Goal: Task Accomplishment & Management: Manage account settings

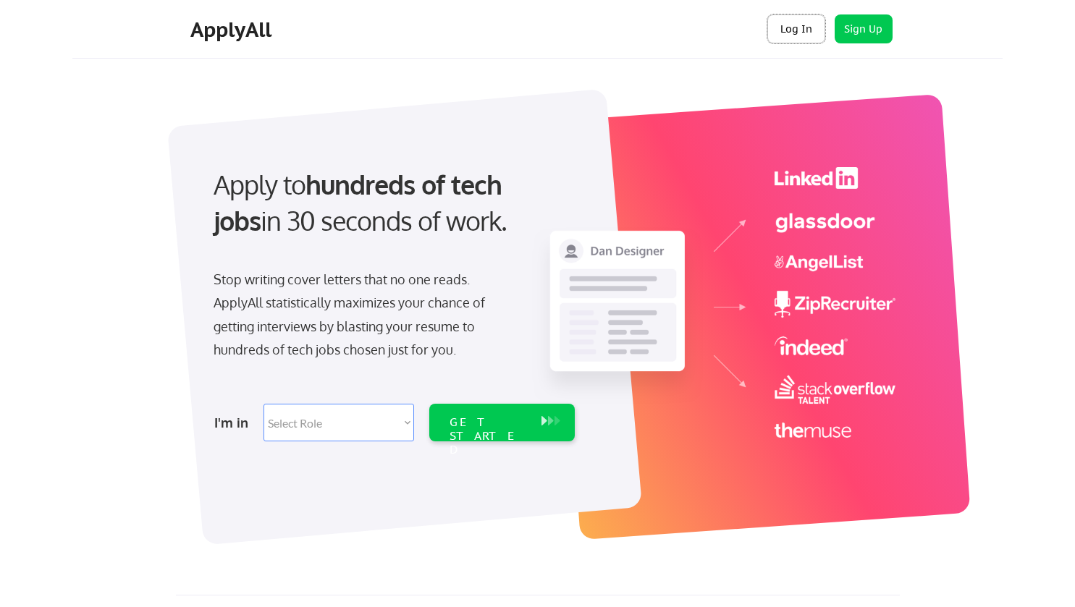
click at [797, 29] on button "Log In" at bounding box center [796, 28] width 58 height 29
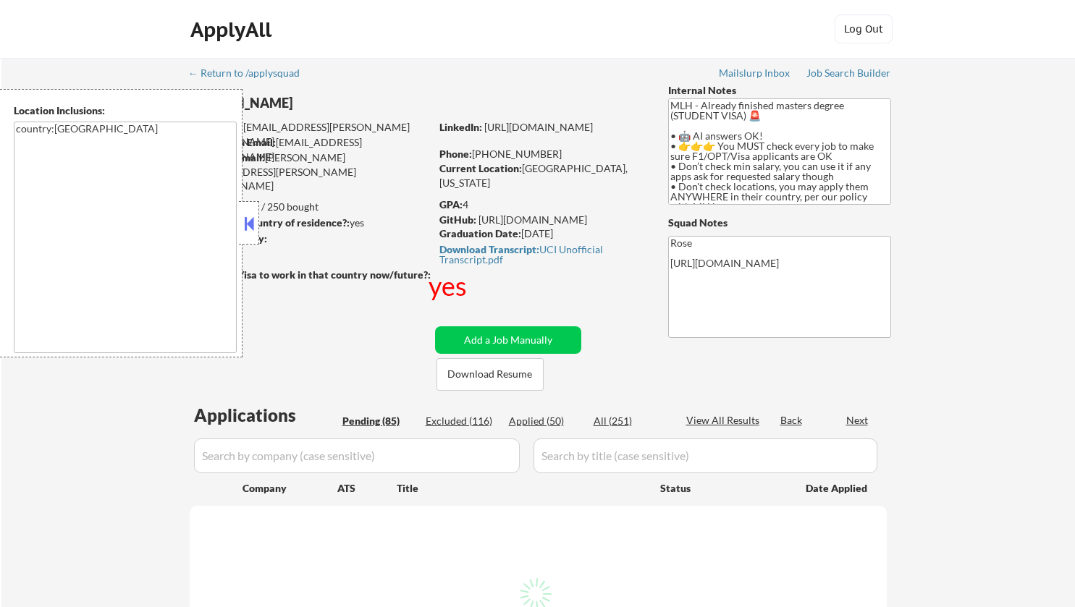
select select ""pending""
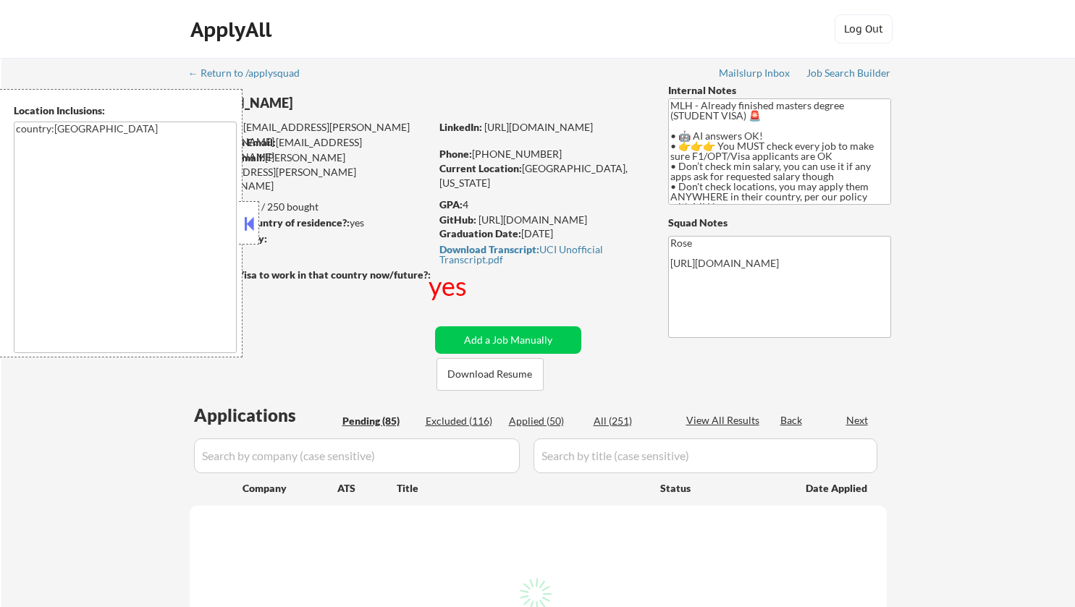
select select ""pending""
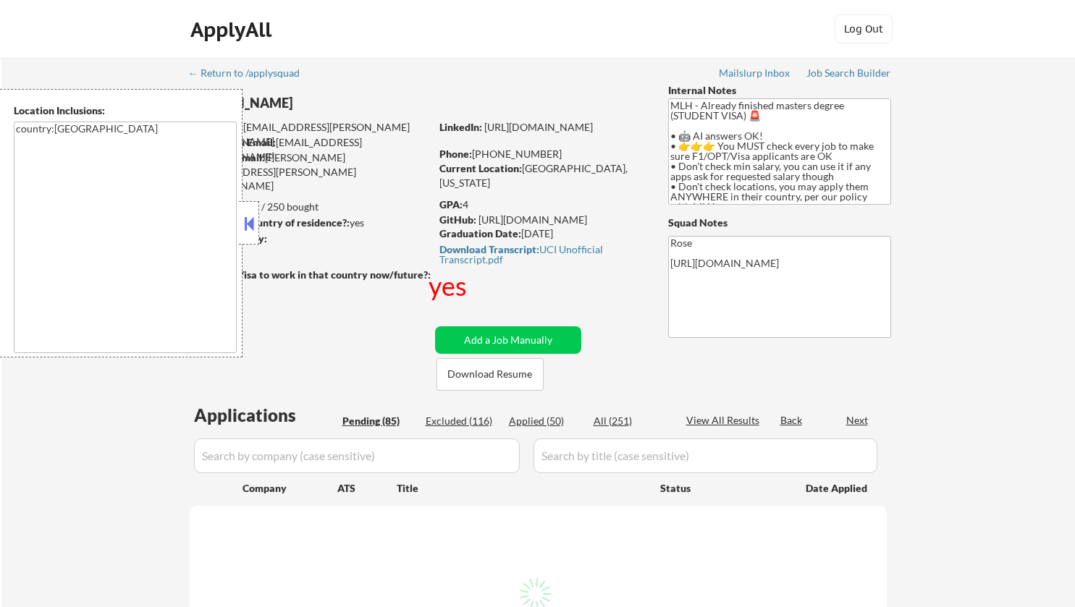
select select ""pending""
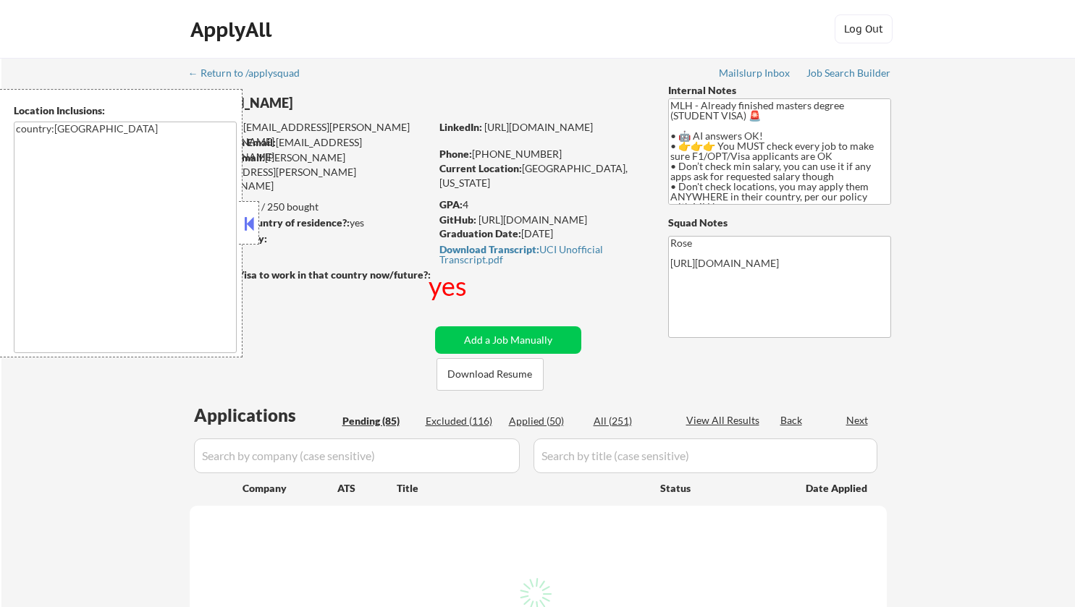
select select ""pending""
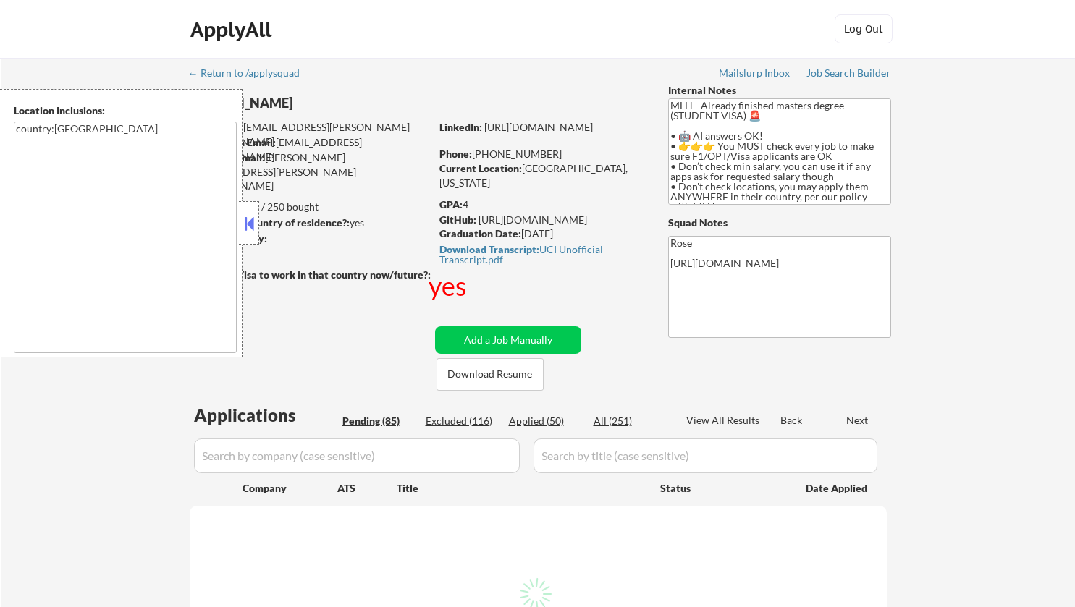
select select ""pending""
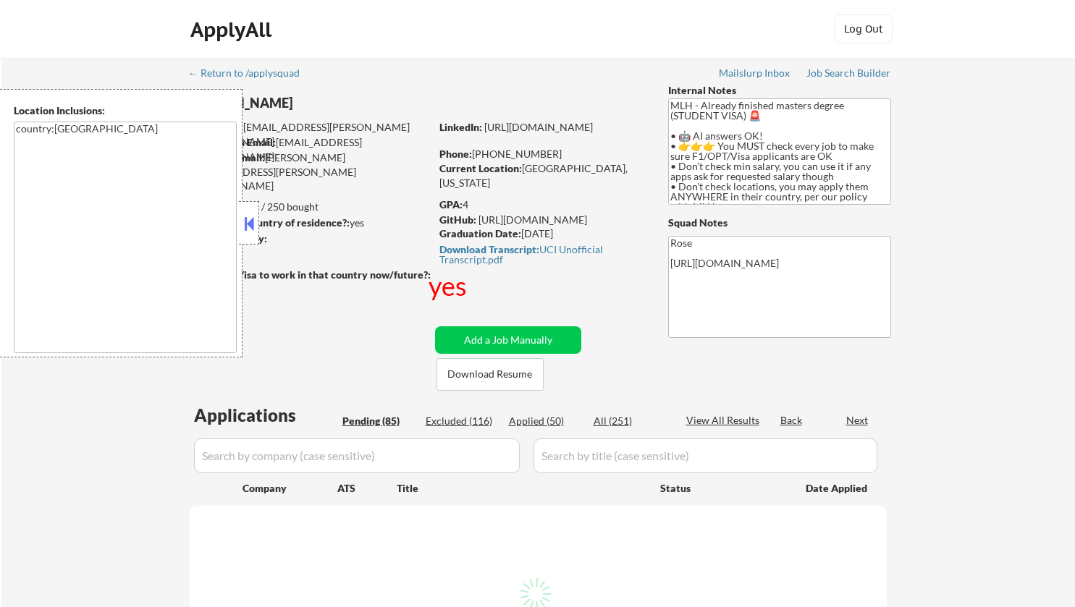
select select ""pending""
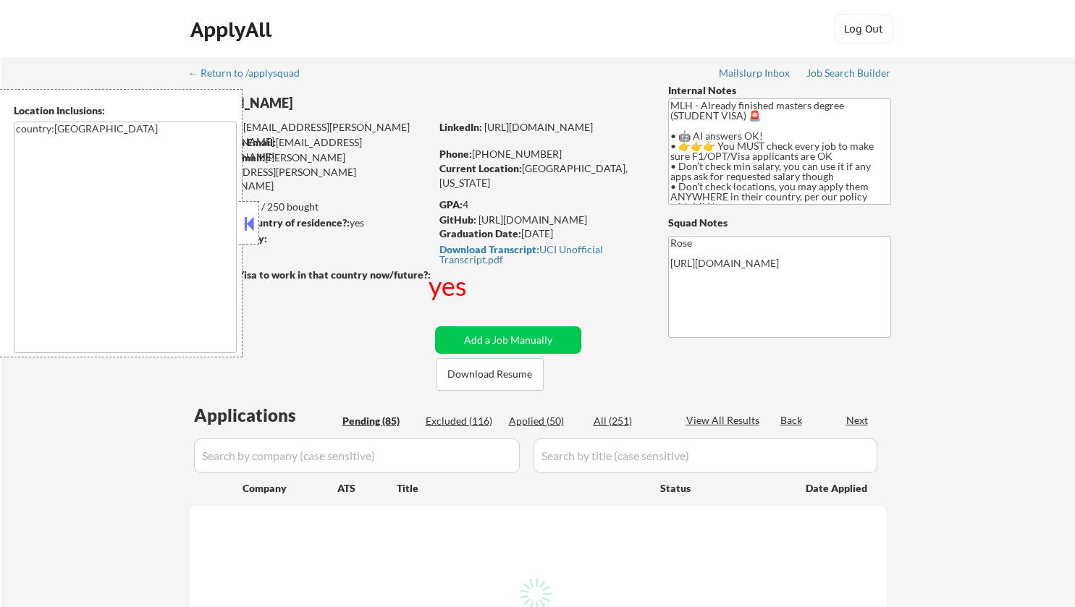
select select ""pending""
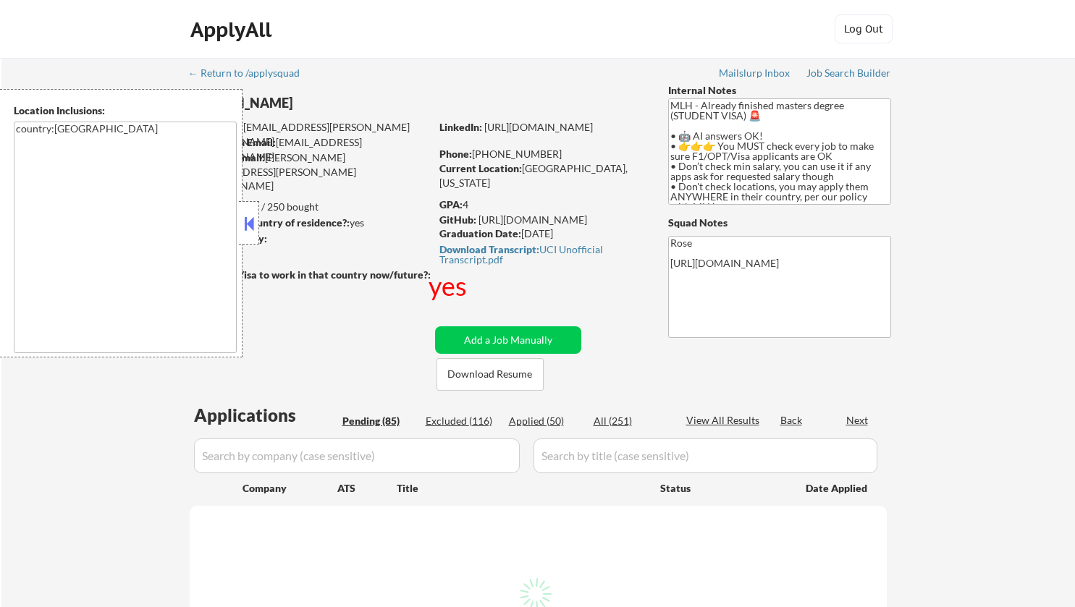
select select ""pending""
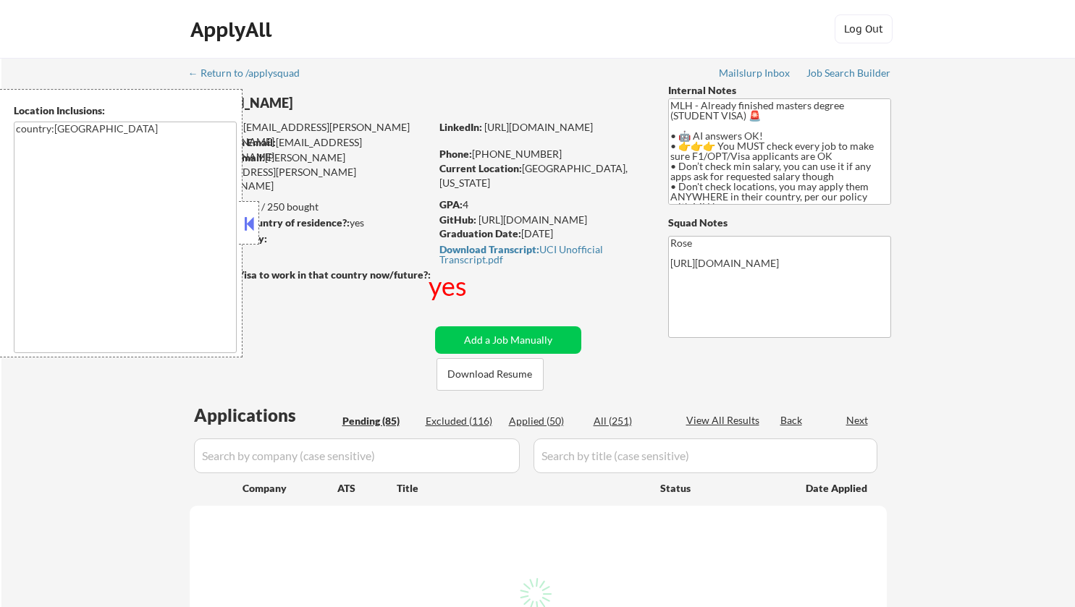
select select ""pending""
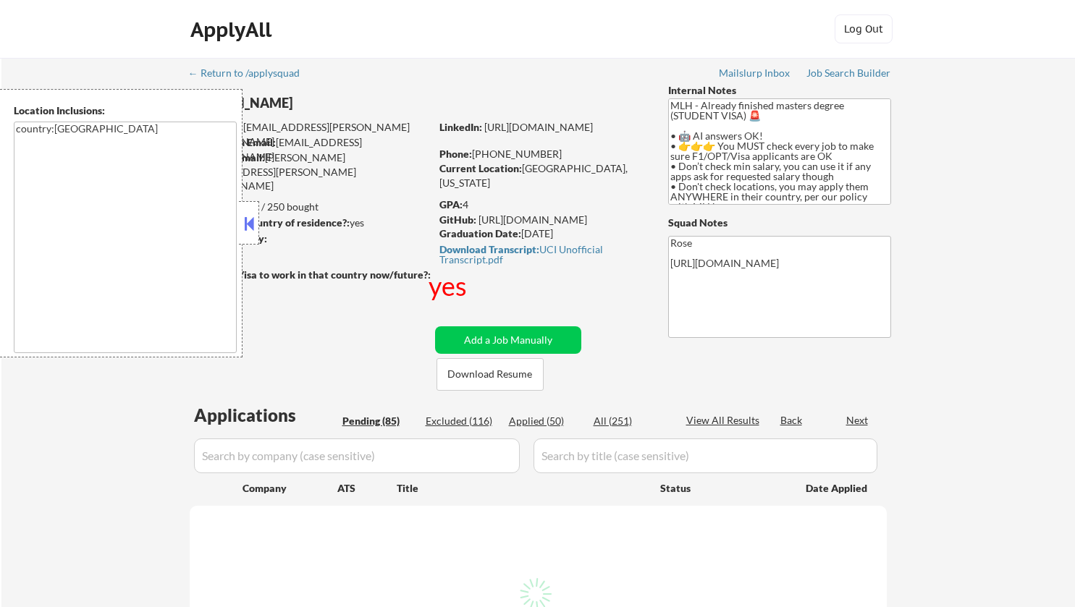
select select ""pending""
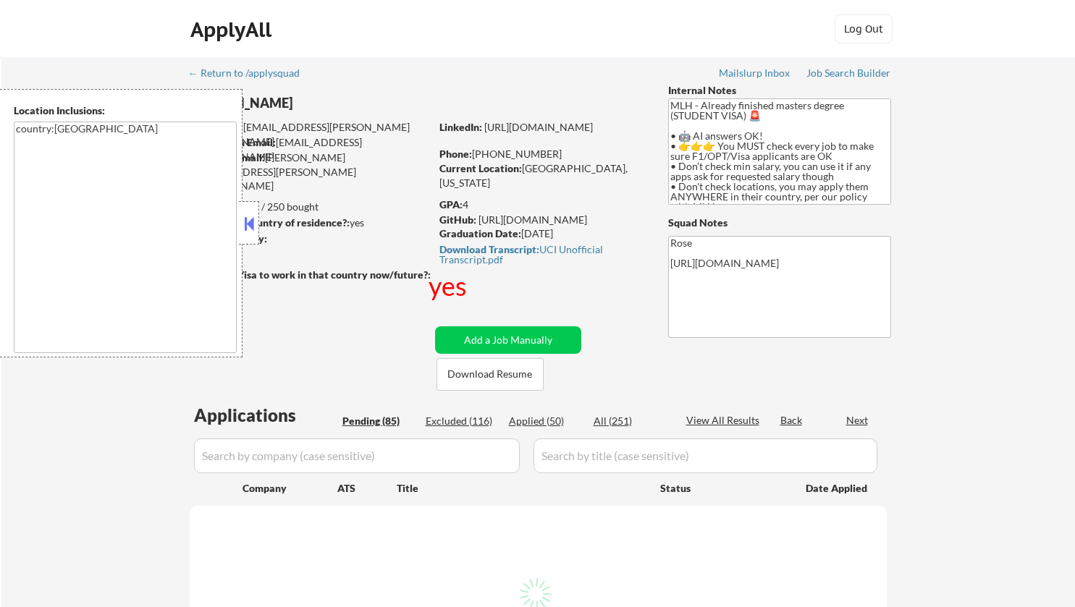
select select ""pending""
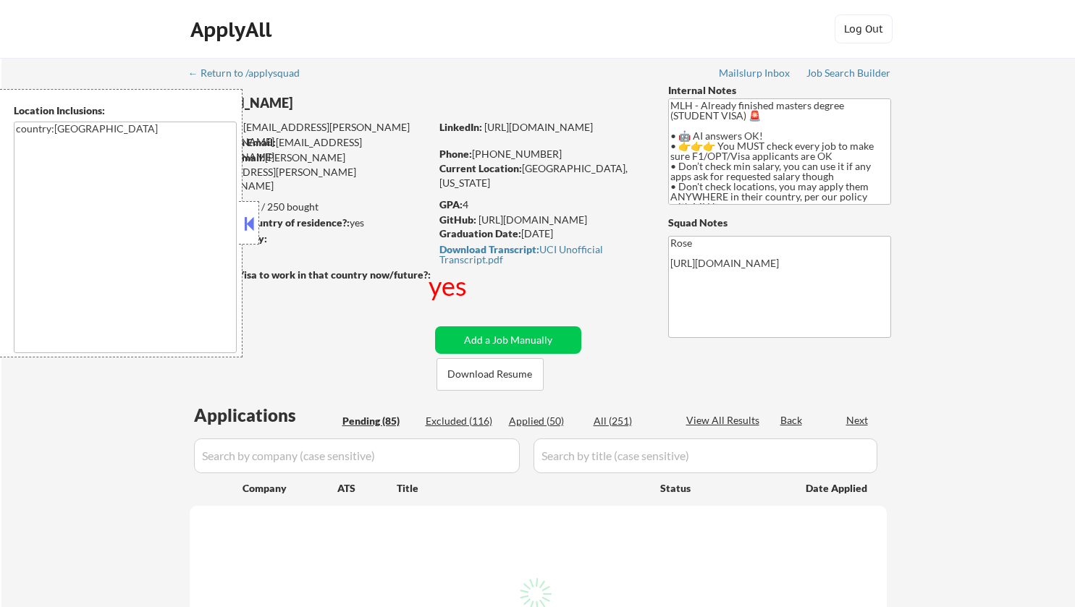
select select ""pending""
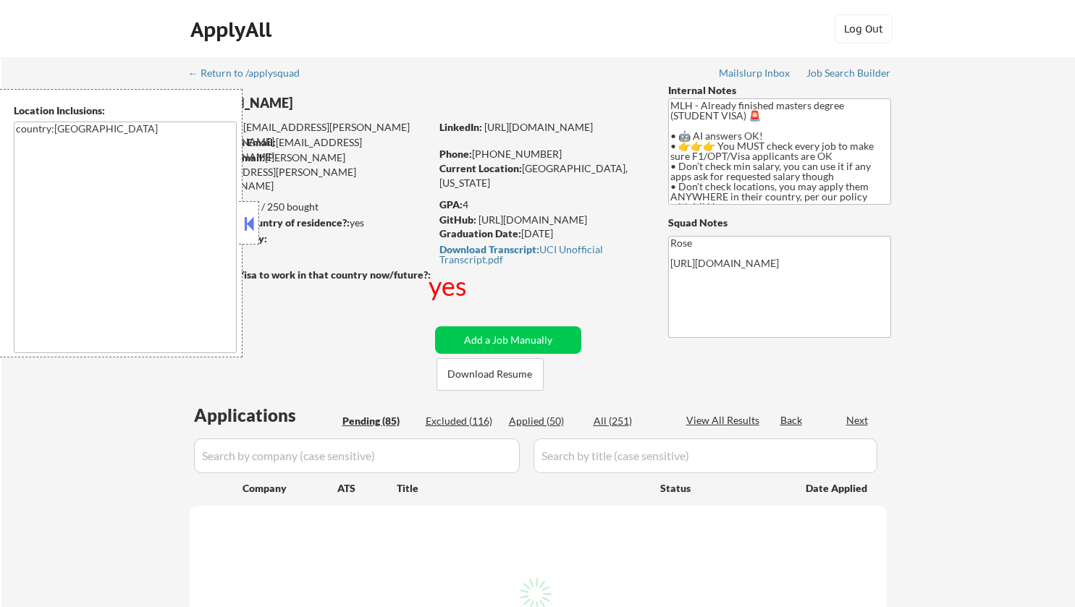
select select ""pending""
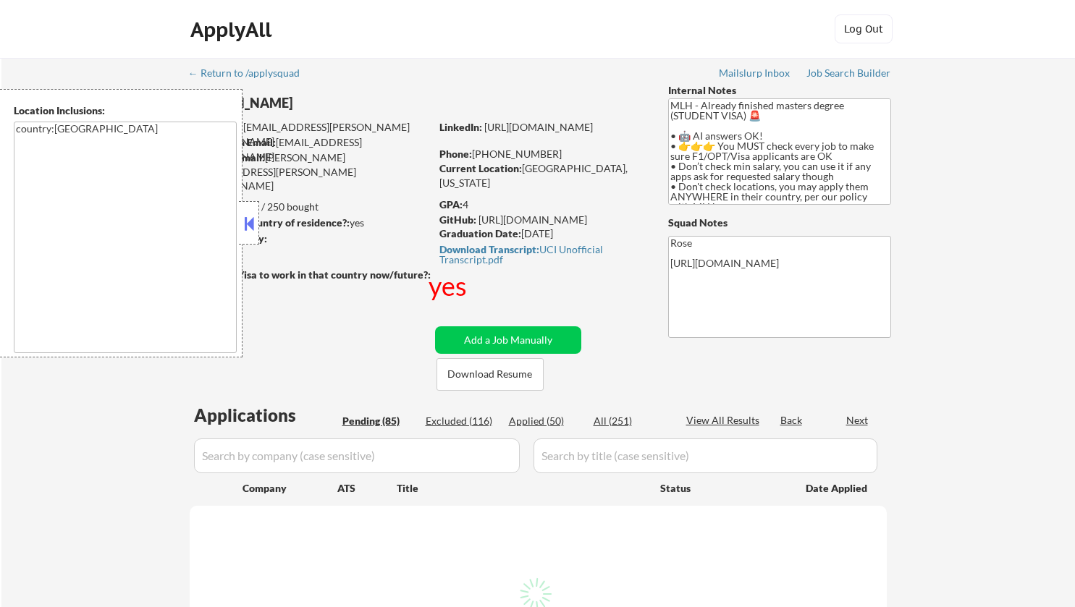
select select ""pending""
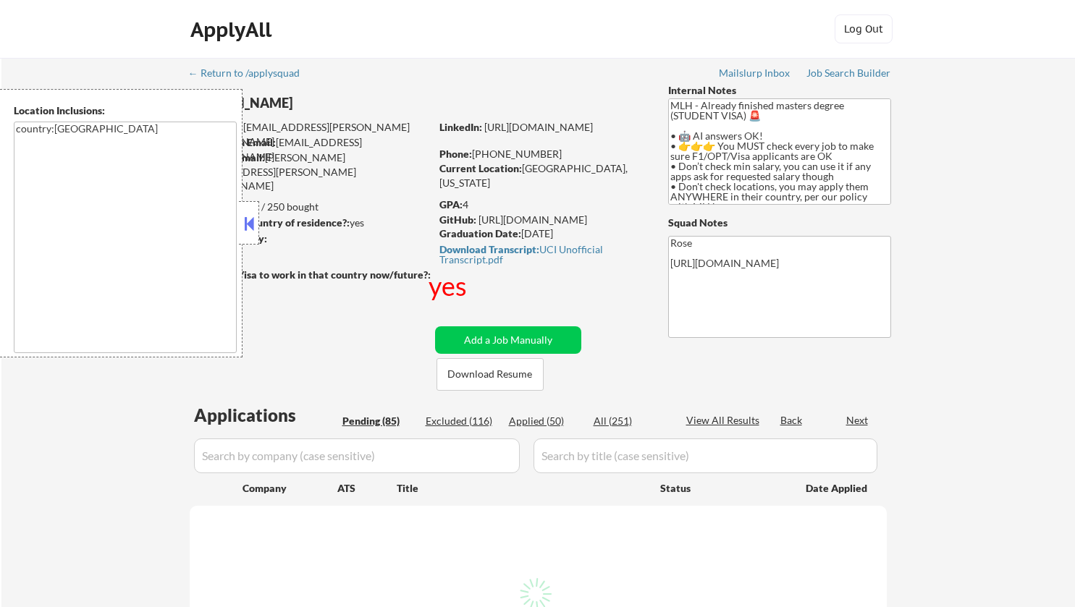
select select ""pending""
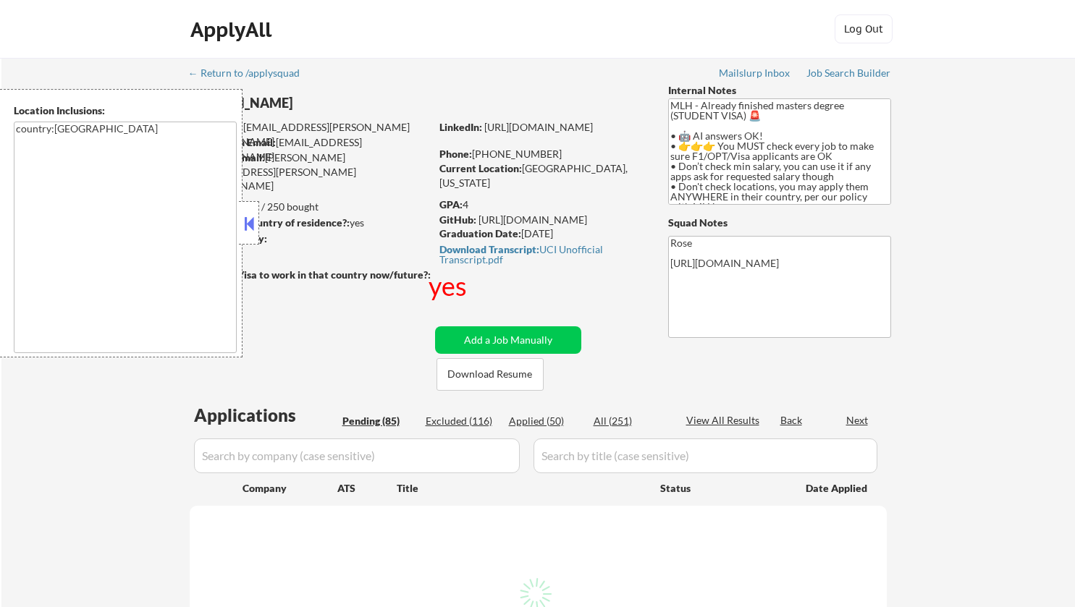
select select ""pending""
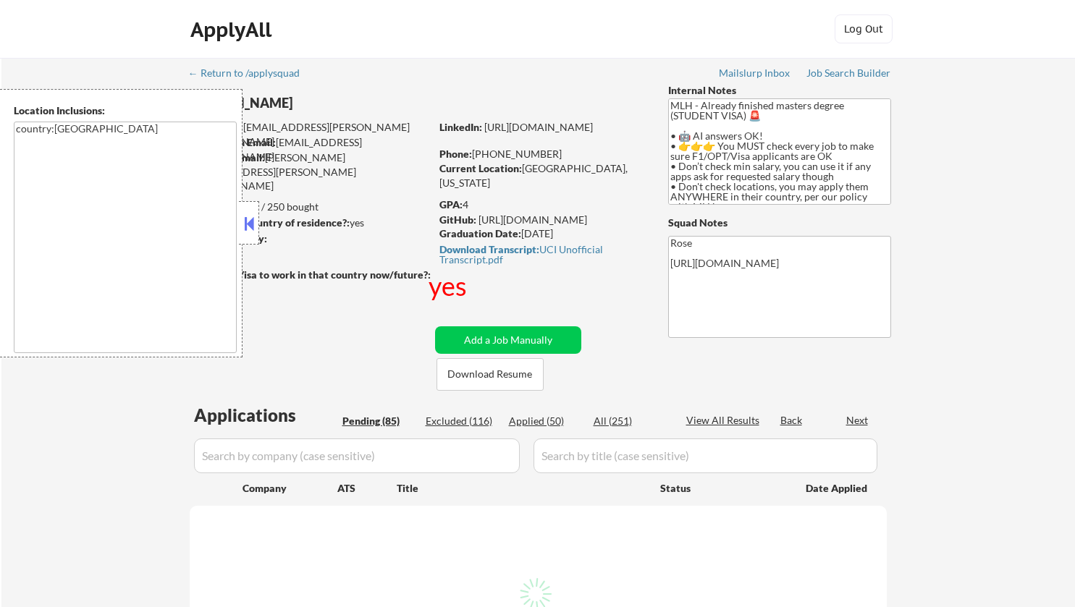
select select ""pending""
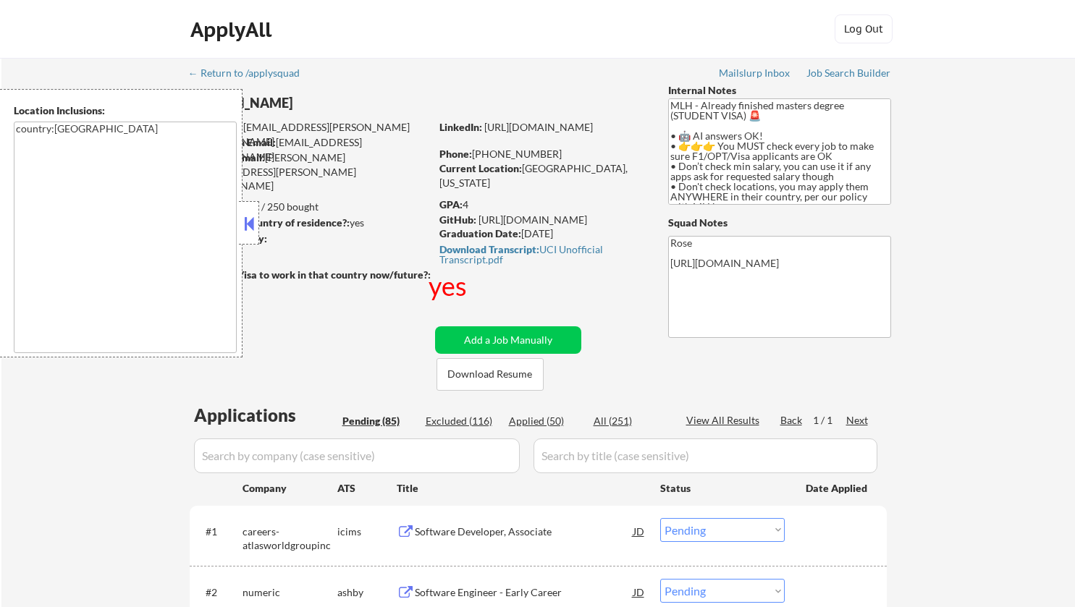
click at [250, 224] on button at bounding box center [249, 224] width 16 height 22
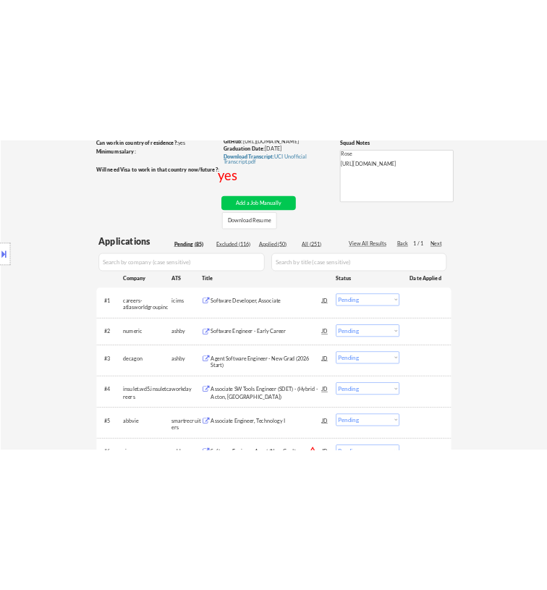
scroll to position [289, 0]
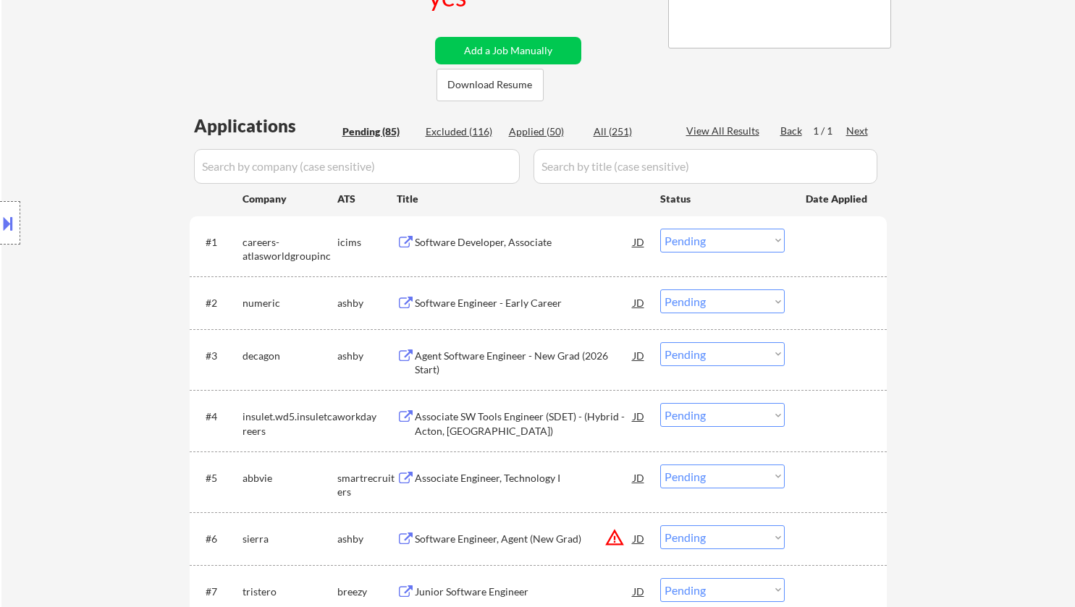
click at [534, 297] on div "Software Engineer - Early Career" at bounding box center [524, 303] width 219 height 14
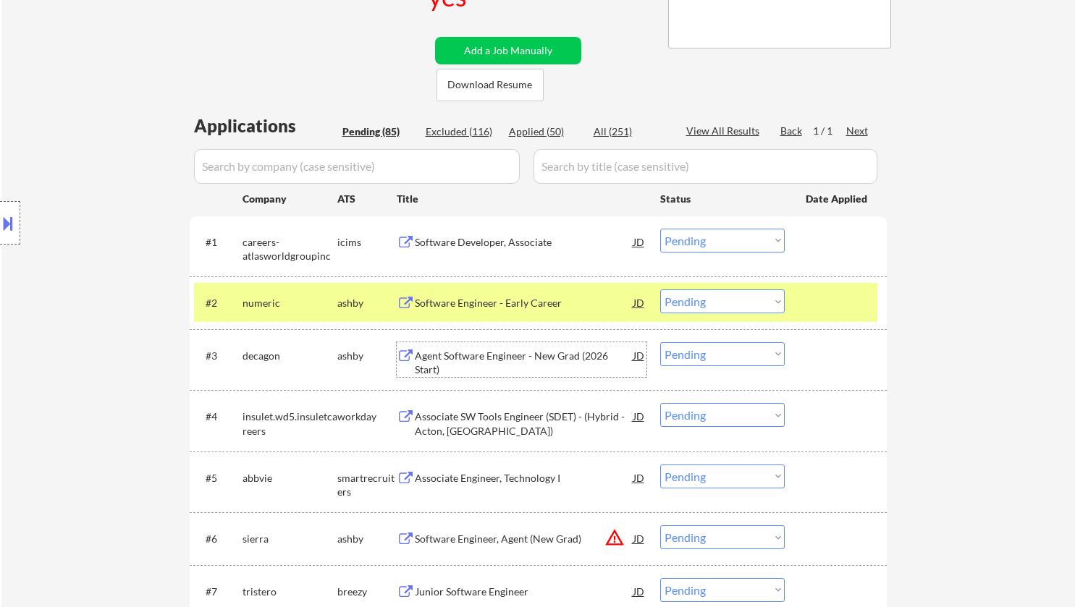
click at [575, 350] on div "Agent Software Engineer - New Grad (2026 Start)" at bounding box center [524, 363] width 219 height 28
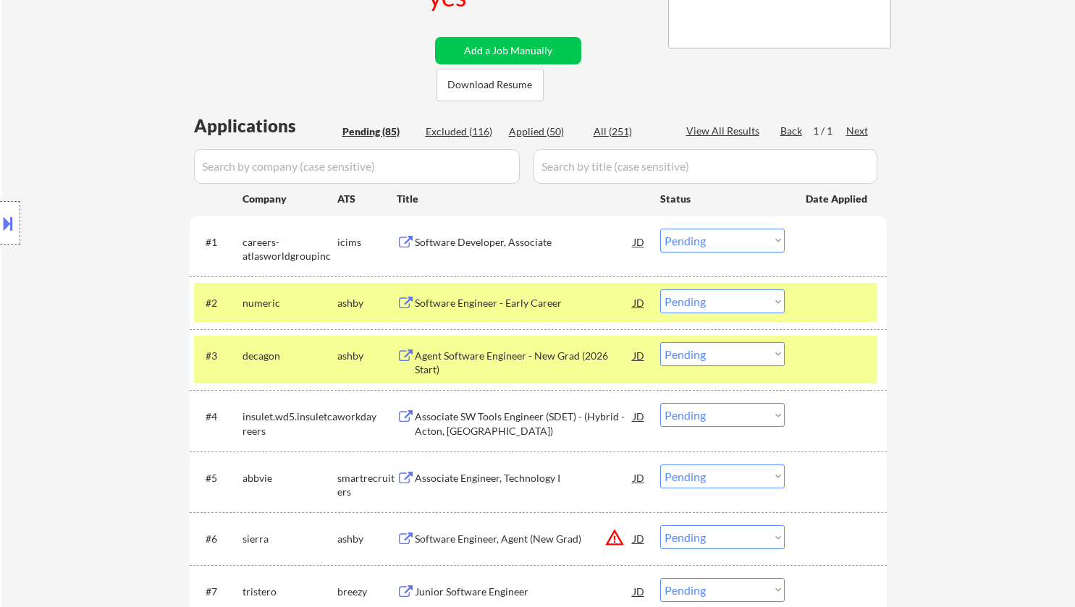
select select ""pending""
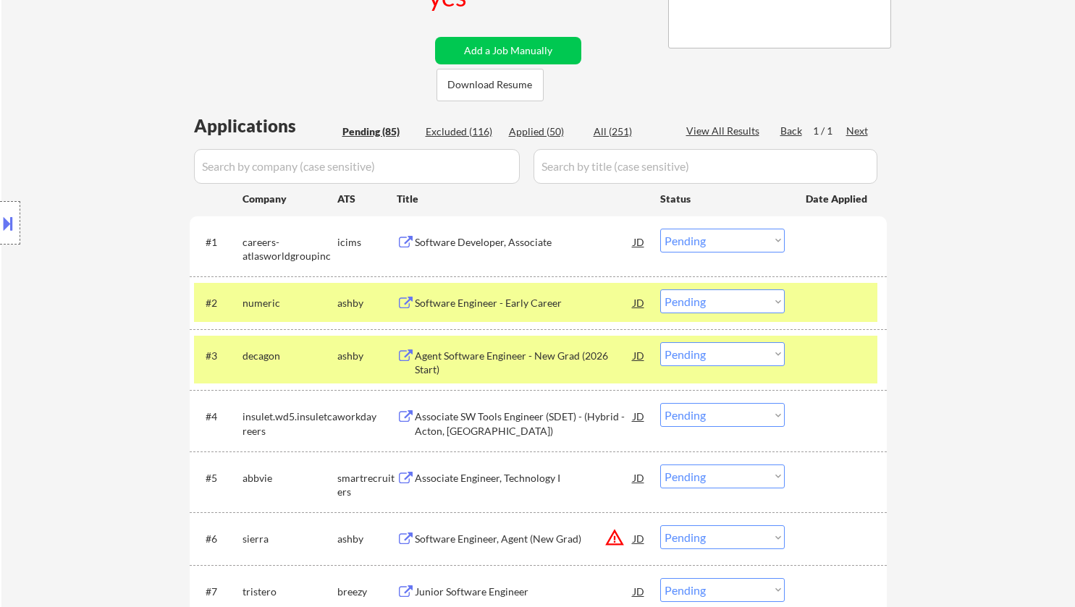
select select ""pending""
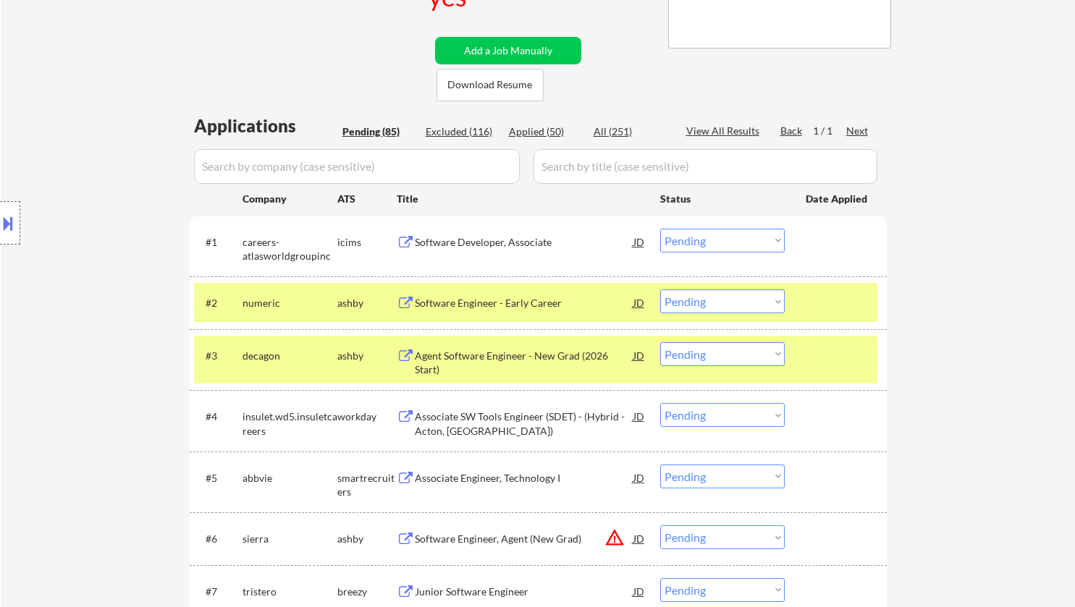
select select ""pending""
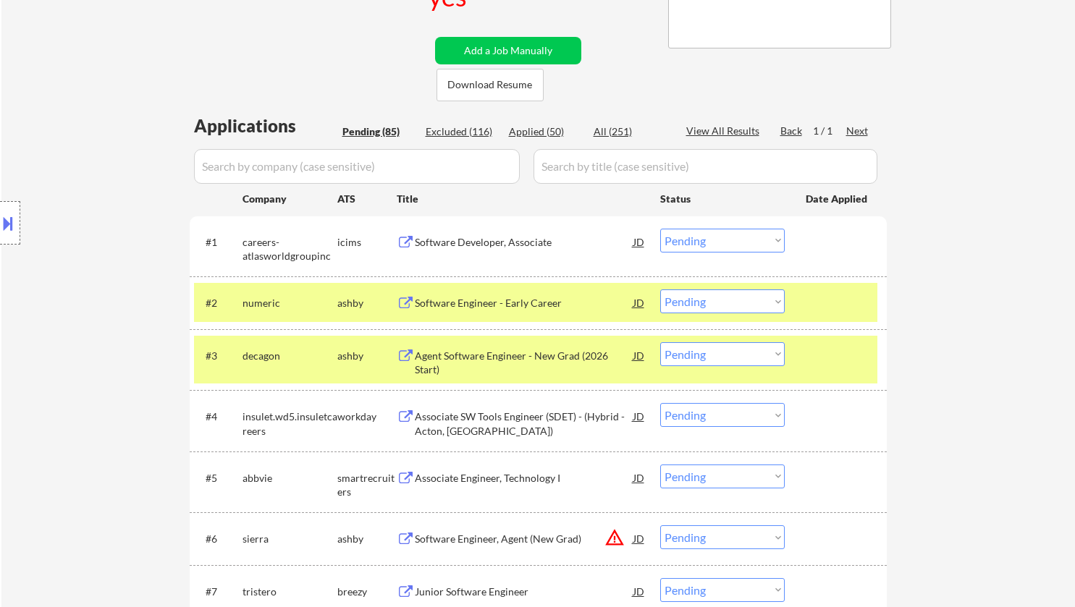
select select ""pending""
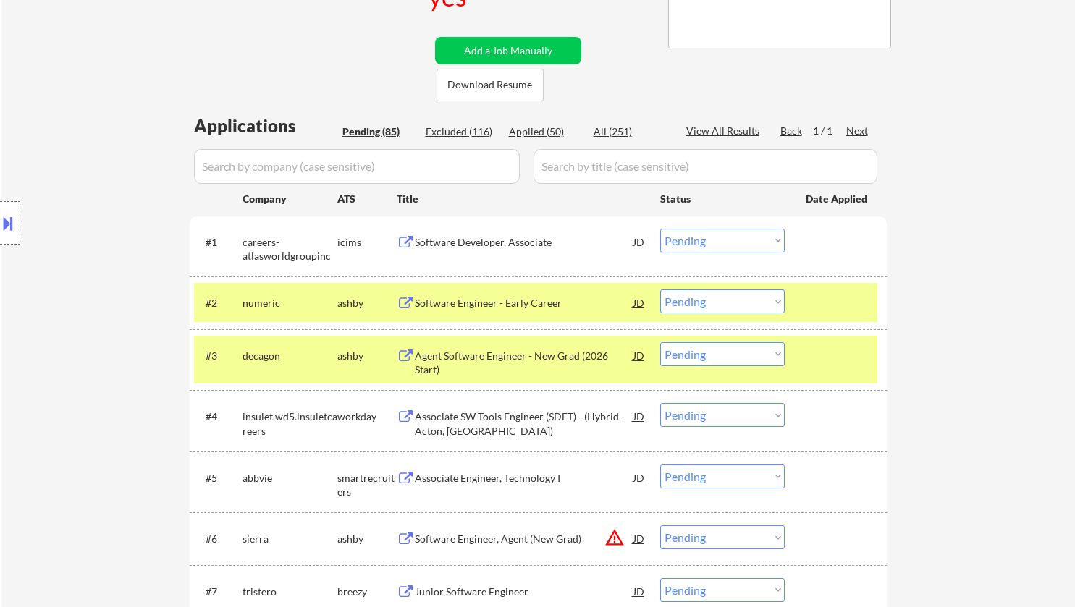
select select ""pending""
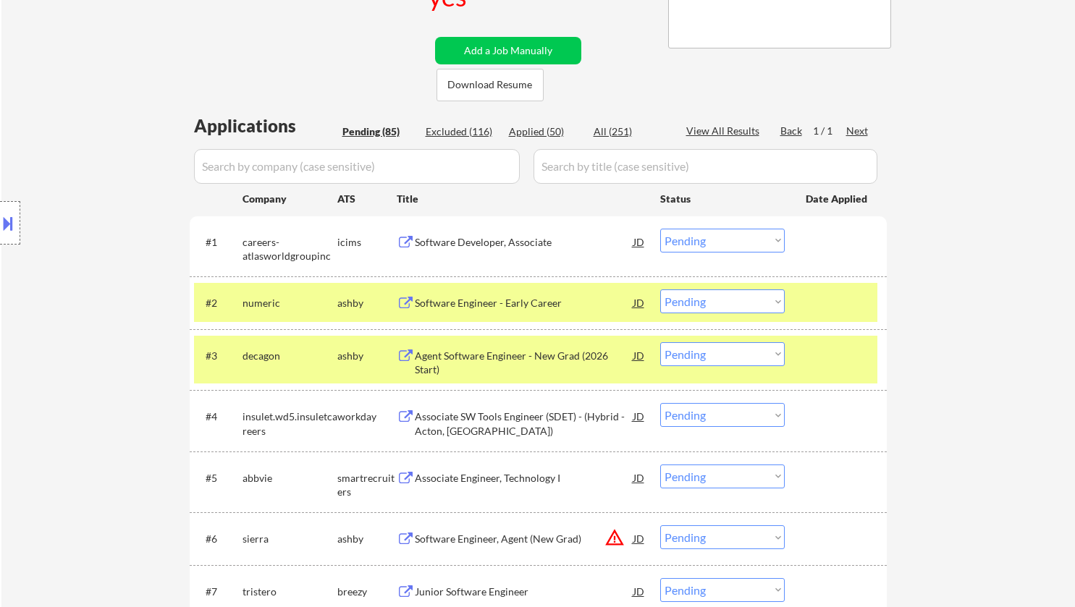
select select ""pending""
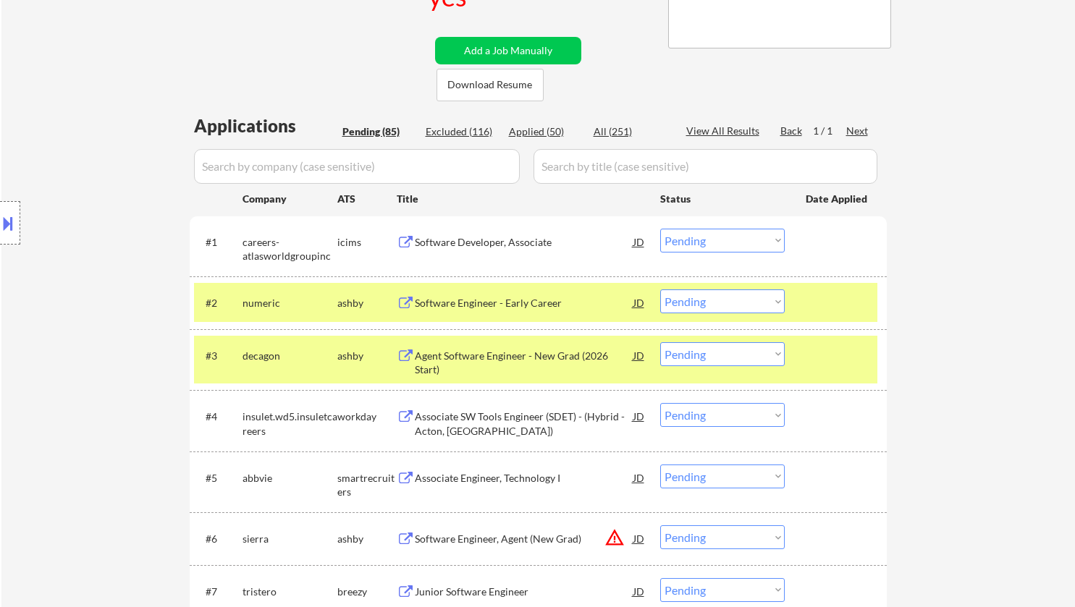
select select ""pending""
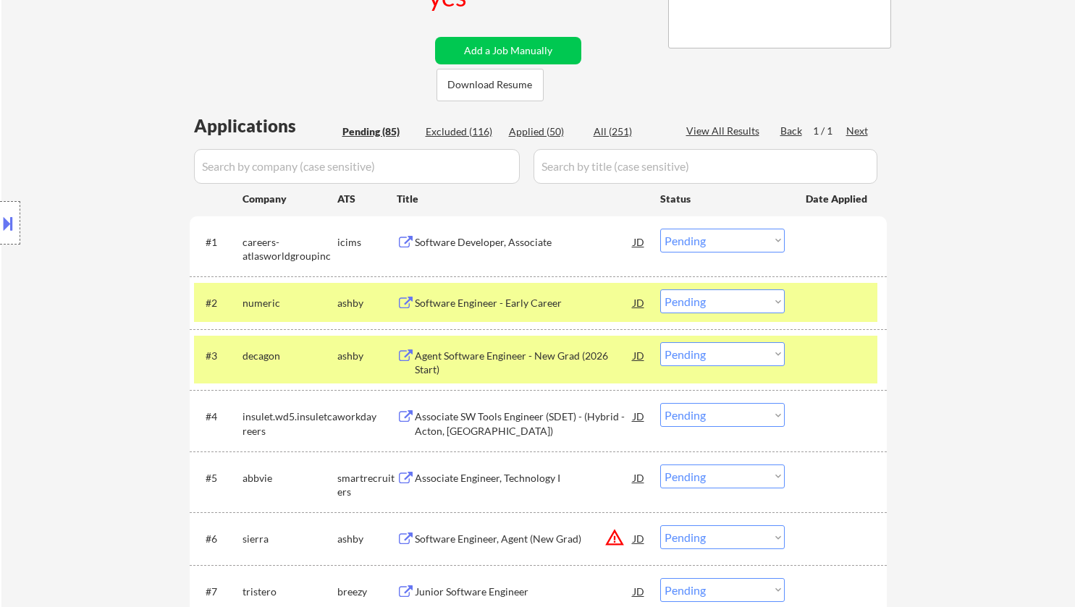
select select ""pending""
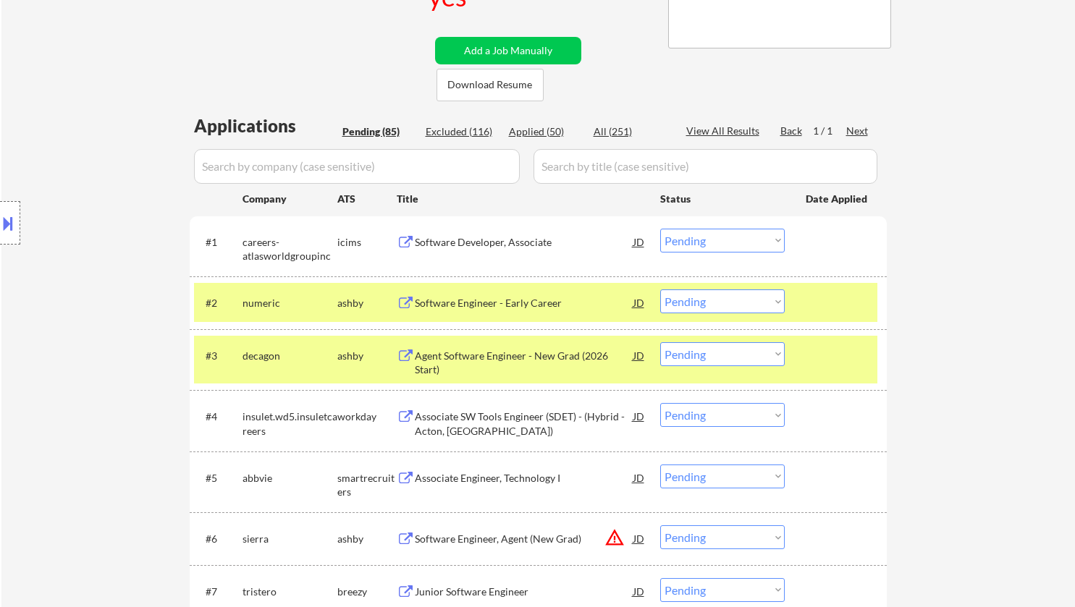
select select ""pending""
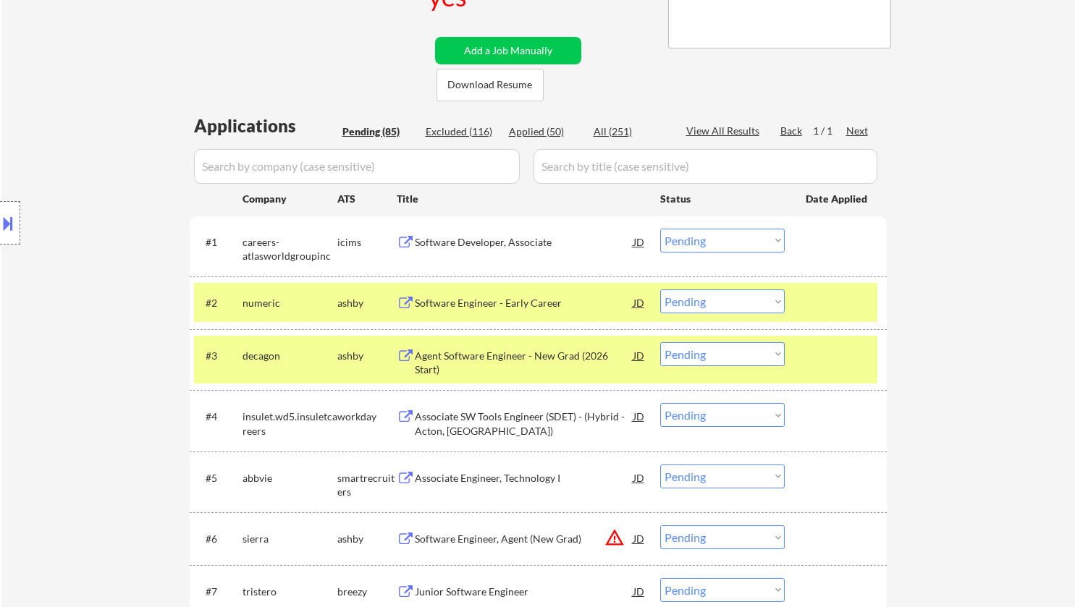
select select ""pending""
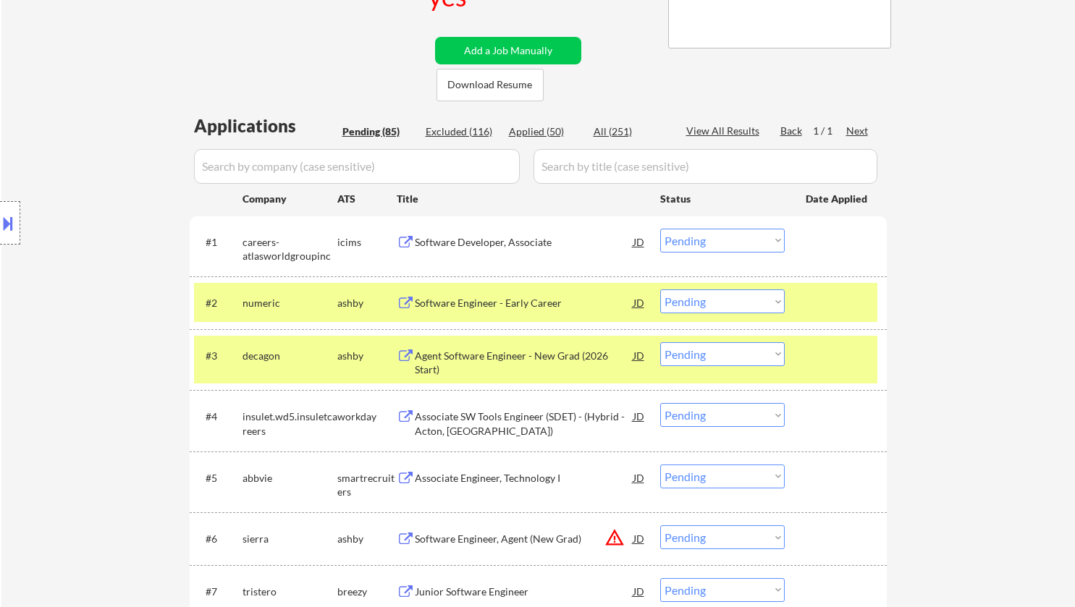
select select ""pending""
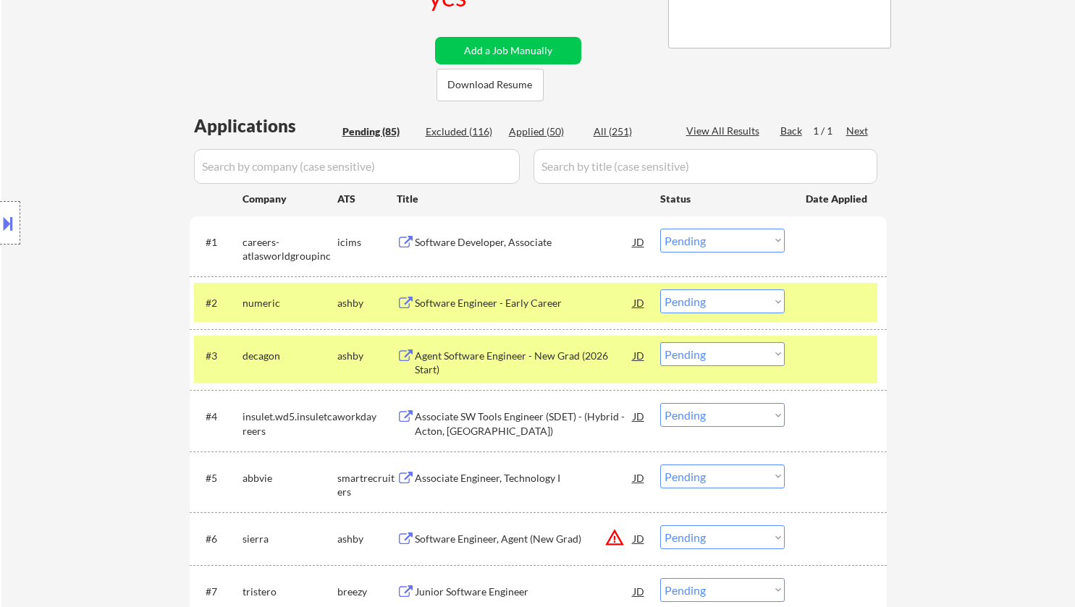
select select ""pending""
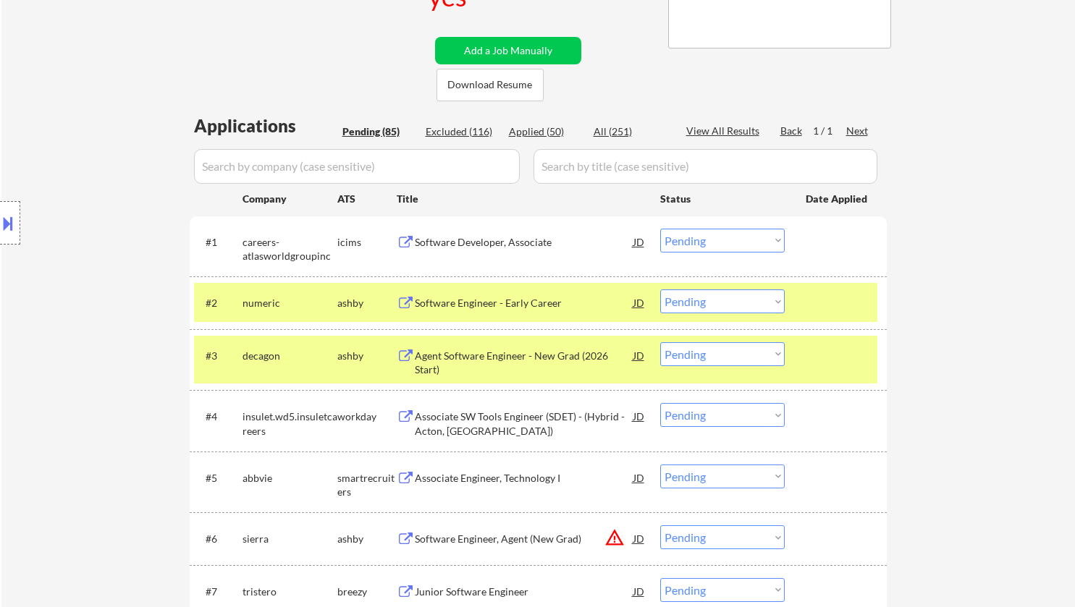
select select ""pending""
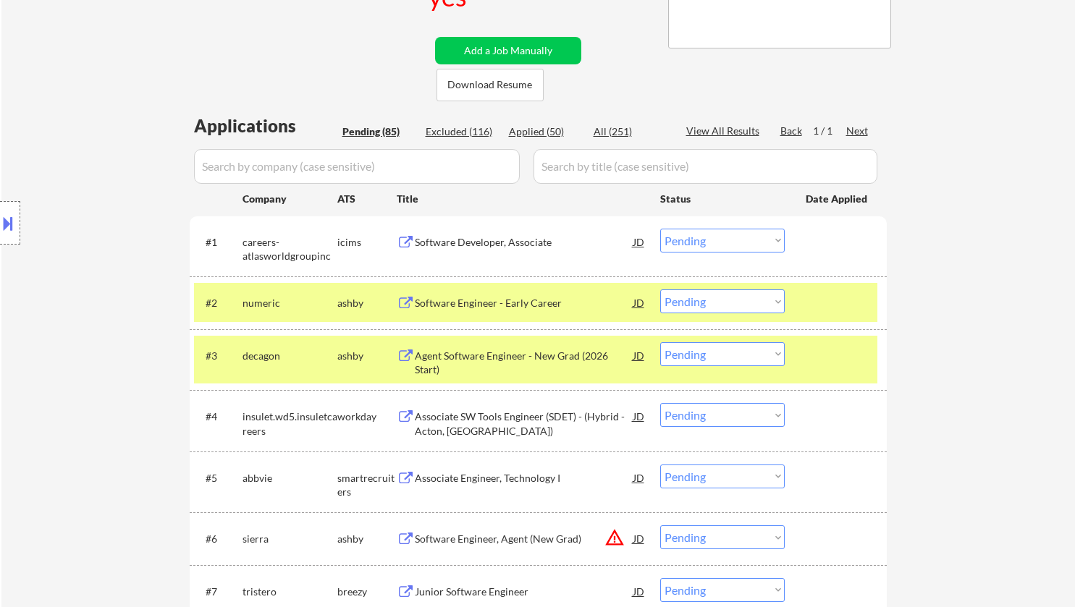
select select ""pending""
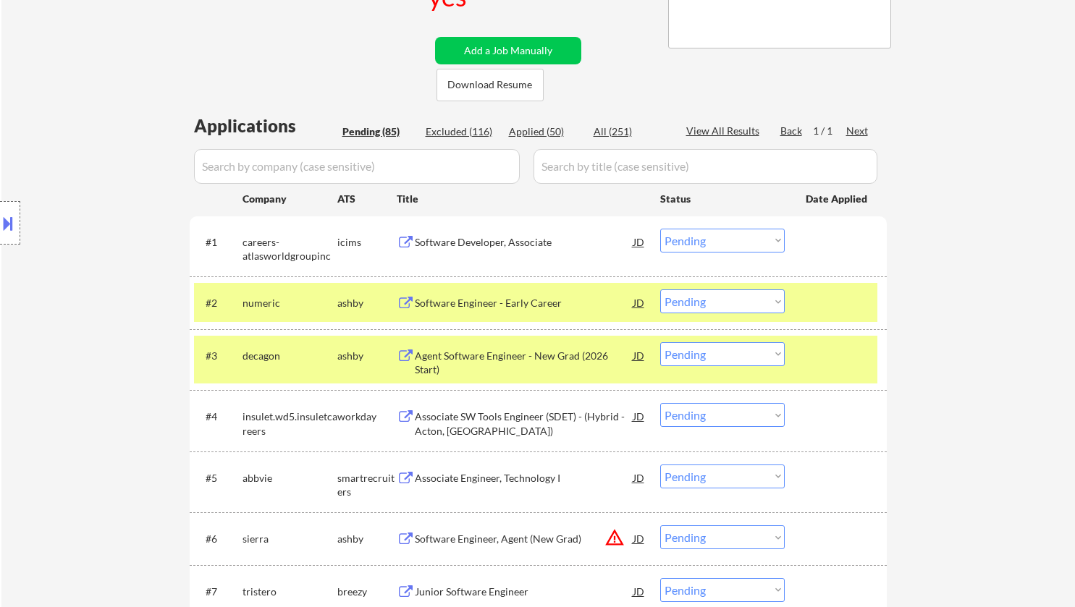
select select ""pending""
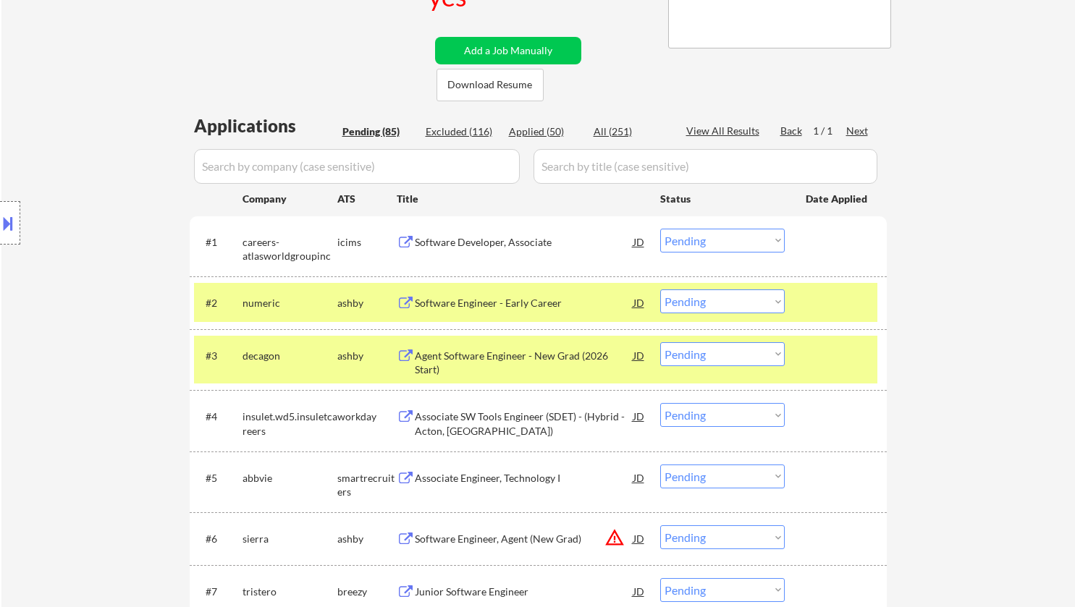
select select ""pending""
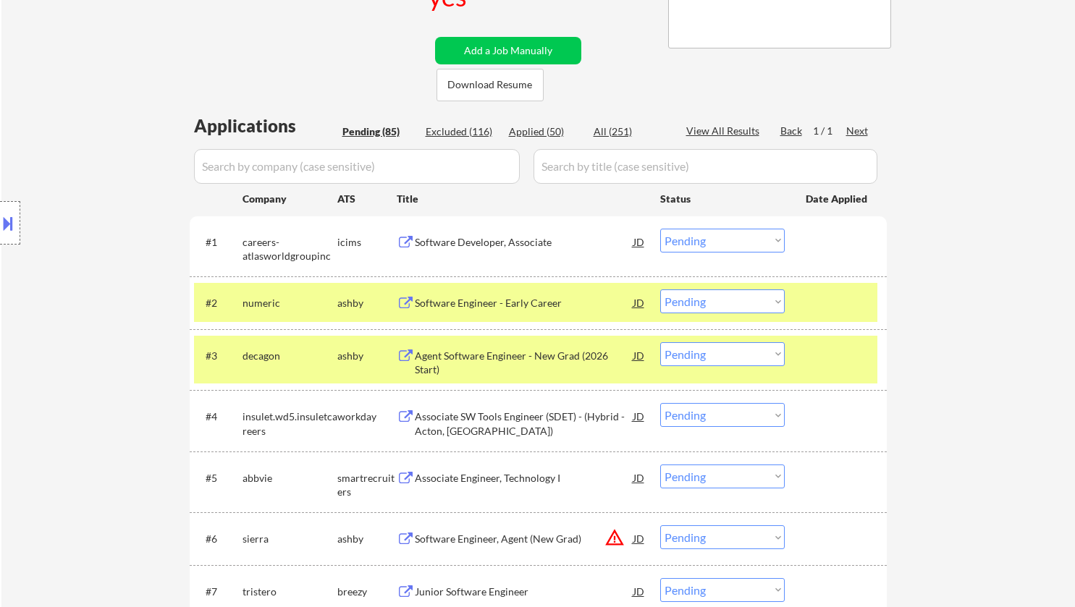
select select ""pending""
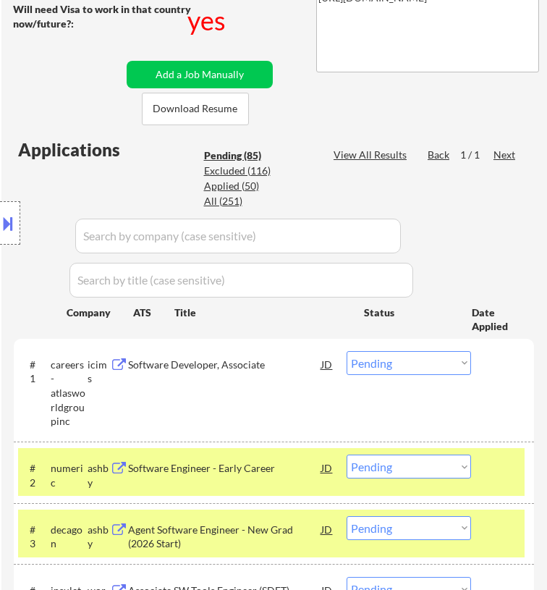
scroll to position [434, 0]
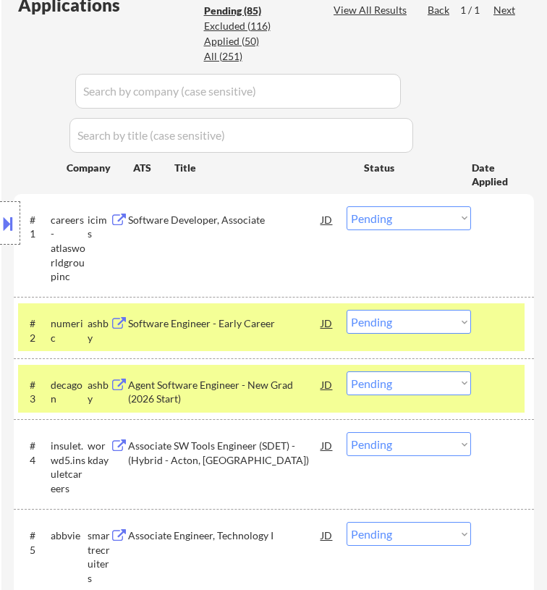
click at [423, 318] on select "Choose an option... Pending Applied Excluded (Questions) Excluded (Expired) Exc…" at bounding box center [409, 322] width 124 height 24
click at [347, 310] on select "Choose an option... Pending Applied Excluded (Questions) Excluded (Expired) Exc…" at bounding box center [409, 322] width 124 height 24
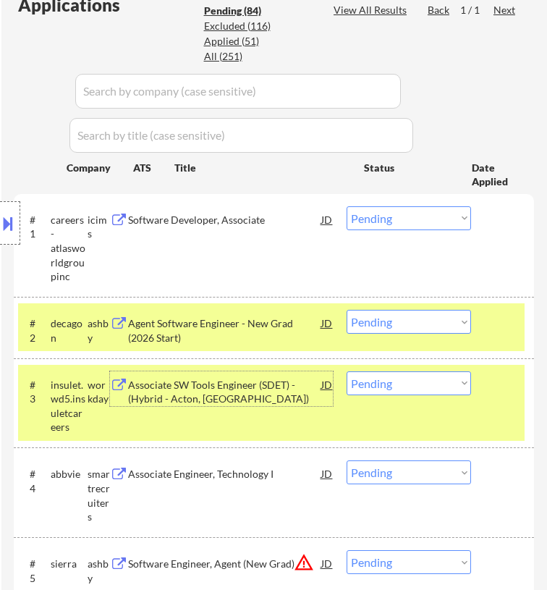
click at [276, 386] on div "Associate SW Tools Engineer (SDET) - (Hybrid - Acton, [GEOGRAPHIC_DATA])" at bounding box center [224, 392] width 193 height 28
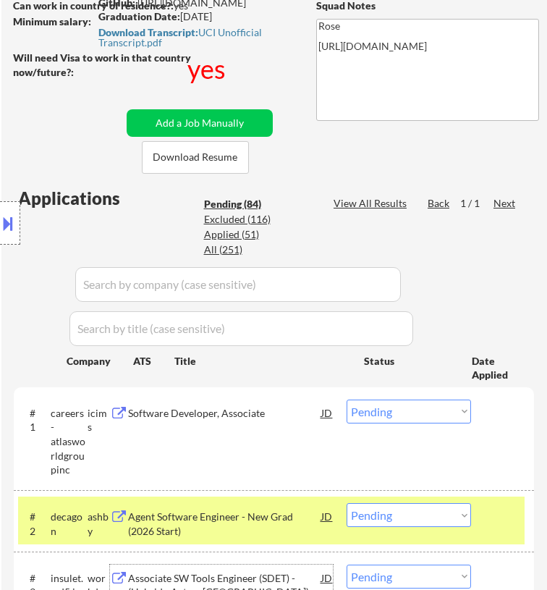
scroll to position [217, 0]
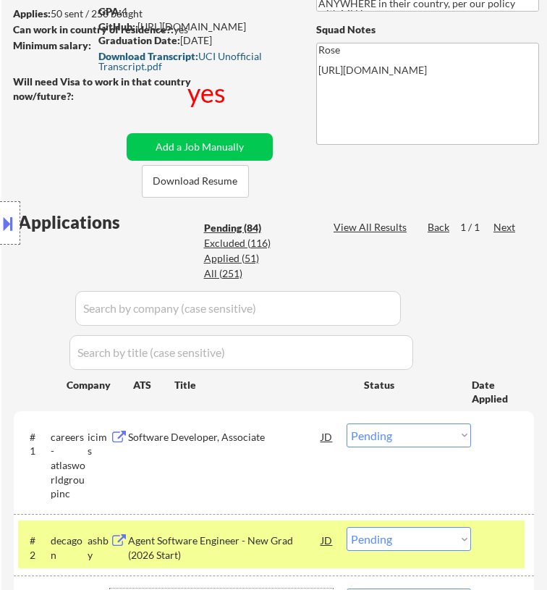
click at [141, 63] on div "Download Transcript: UCI Unofficial Transcript.pdf" at bounding box center [198, 61] width 201 height 20
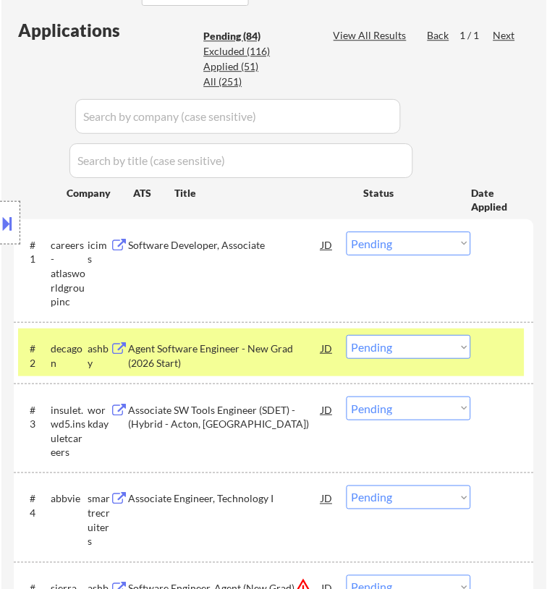
scroll to position [434, 0]
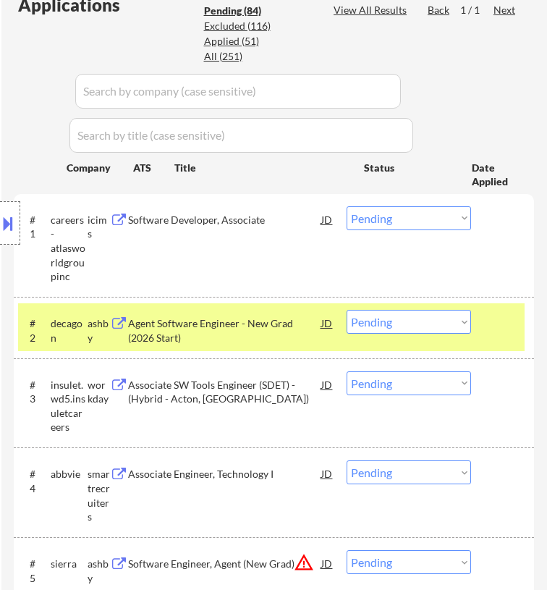
click at [424, 323] on select "Choose an option... Pending Applied Excluded (Questions) Excluded (Expired) Exc…" at bounding box center [409, 322] width 124 height 24
click at [347, 310] on select "Choose an option... Pending Applied Excluded (Questions) Excluded (Expired) Exc…" at bounding box center [409, 322] width 124 height 24
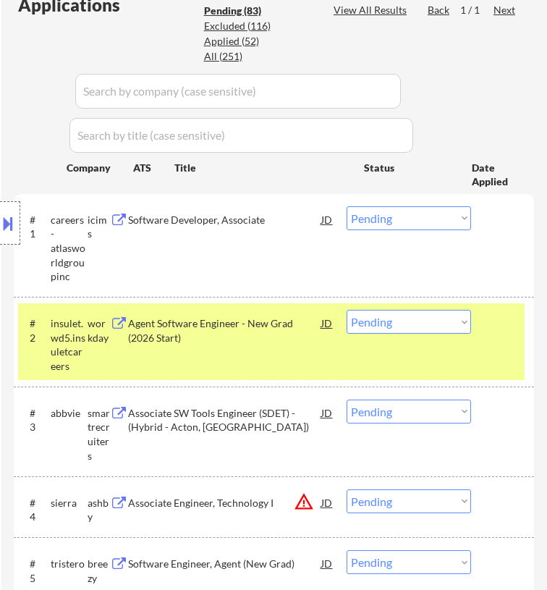
click at [245, 412] on div "Associate SW Tools Engineer (SDET) - (Hybrid - Acton, [GEOGRAPHIC_DATA])" at bounding box center [224, 420] width 193 height 28
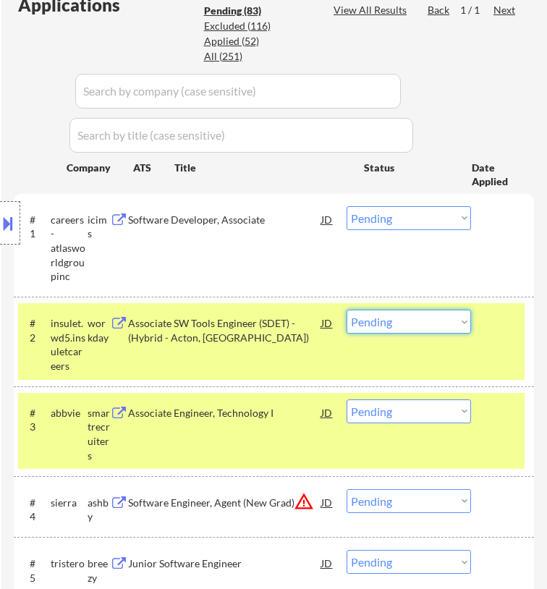
click at [433, 321] on select "Choose an option... Pending Applied Excluded (Questions) Excluded (Expired) Exc…" at bounding box center [409, 322] width 124 height 24
click at [347, 310] on select "Choose an option... Pending Applied Excluded (Questions) Excluded (Expired) Exc…" at bounding box center [409, 322] width 124 height 24
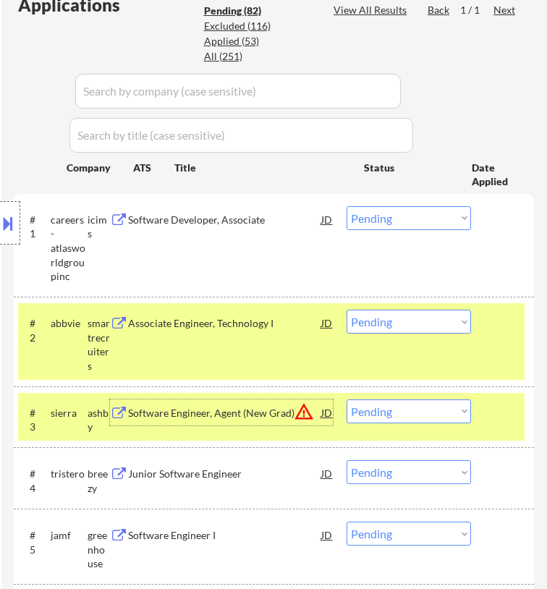
click at [264, 408] on div "Software Engineer, Agent (New Grad)" at bounding box center [224, 413] width 193 height 14
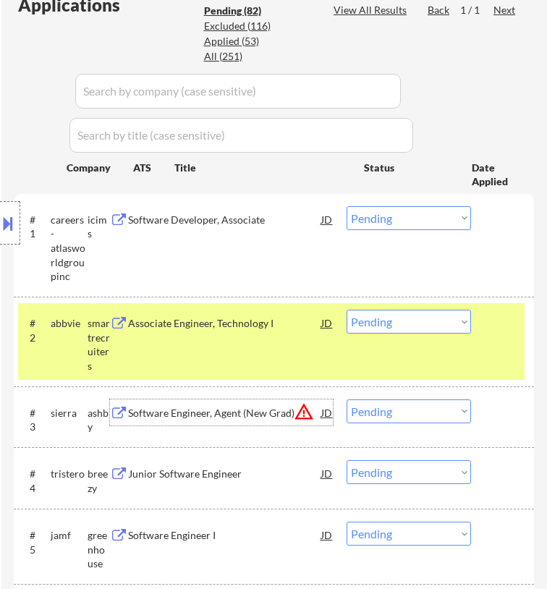
click at [433, 320] on select "Choose an option... Pending Applied Excluded (Questions) Excluded (Expired) Exc…" at bounding box center [409, 322] width 124 height 24
click at [347, 310] on select "Choose an option... Pending Applied Excluded (Questions) Excluded (Expired) Exc…" at bounding box center [409, 322] width 124 height 24
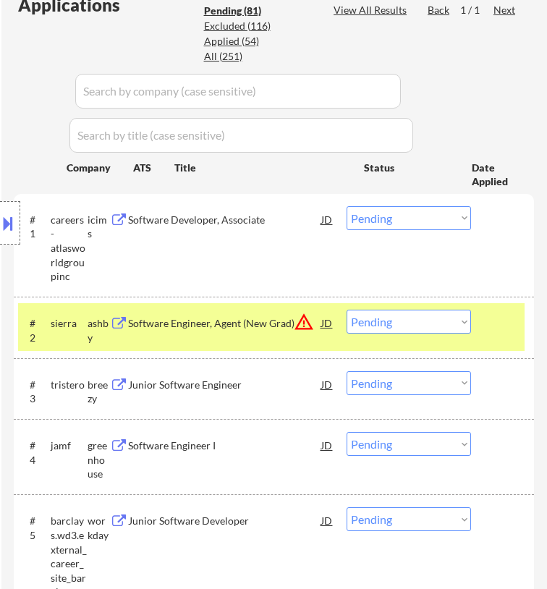
click at [238, 389] on div "Junior Software Engineer" at bounding box center [224, 385] width 193 height 14
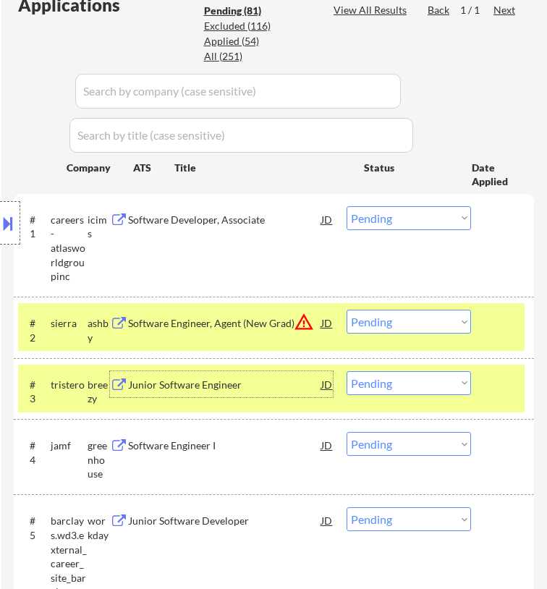
click at [426, 319] on select "Choose an option... Pending Applied Excluded (Questions) Excluded (Expired) Exc…" at bounding box center [409, 322] width 124 height 24
click at [347, 310] on select "Choose an option... Pending Applied Excluded (Questions) Excluded (Expired) Exc…" at bounding box center [409, 322] width 124 height 24
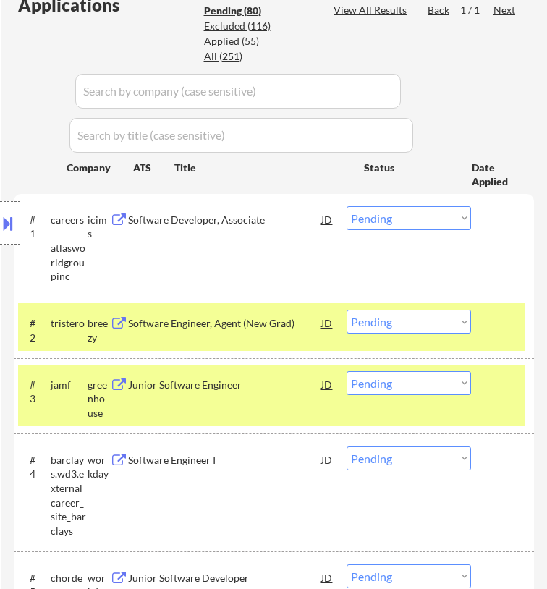
click at [223, 380] on div "Junior Software Engineer" at bounding box center [224, 385] width 193 height 14
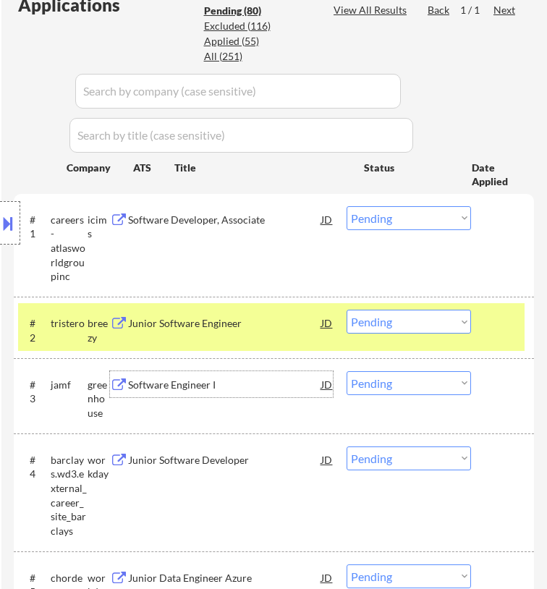
click at [443, 322] on select "Choose an option... Pending Applied Excluded (Questions) Excluded (Expired) Exc…" at bounding box center [409, 322] width 124 height 24
click at [347, 310] on select "Choose an option... Pending Applied Excluded (Questions) Excluded (Expired) Exc…" at bounding box center [409, 322] width 124 height 24
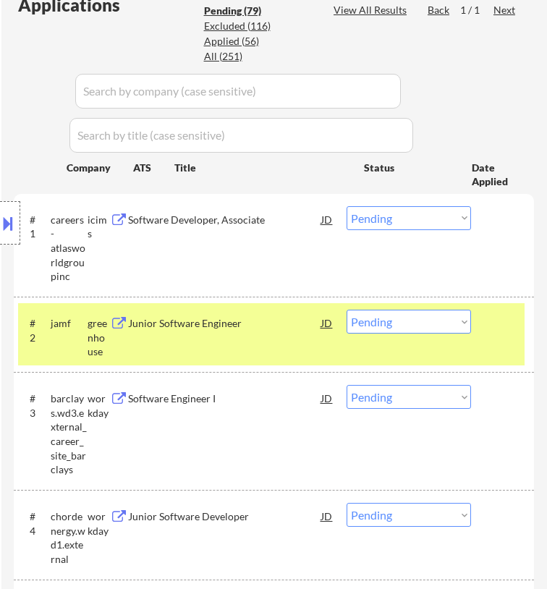
click at [255, 407] on div "Software Engineer I" at bounding box center [224, 398] width 193 height 26
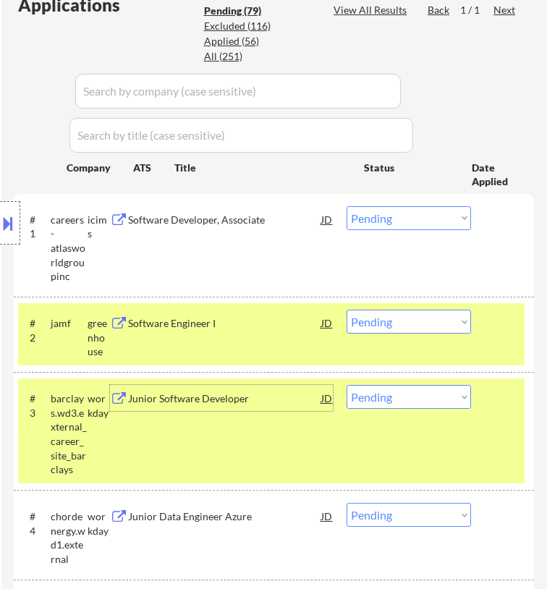
click at [420, 321] on select "Choose an option... Pending Applied Excluded (Questions) Excluded (Expired) Exc…" at bounding box center [409, 322] width 124 height 24
click at [347, 310] on select "Choose an option... Pending Applied Excluded (Questions) Excluded (Expired) Exc…" at bounding box center [409, 322] width 124 height 24
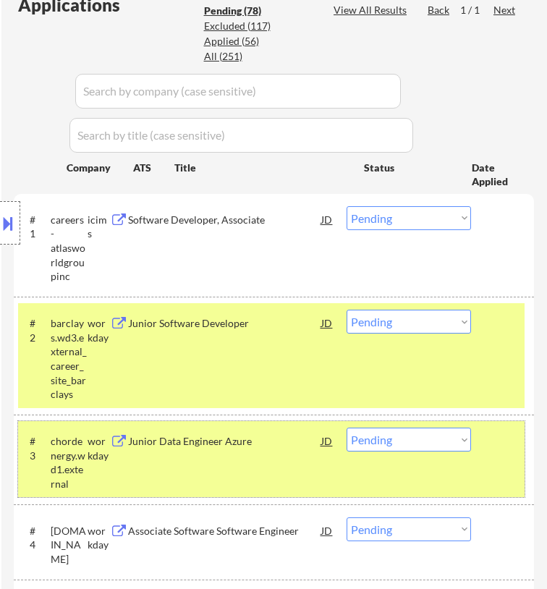
click at [296, 475] on div "#3 chordenergy.wd1.external workday Junior Data Engineer [PERSON_NAME] warning_…" at bounding box center [271, 459] width 507 height 76
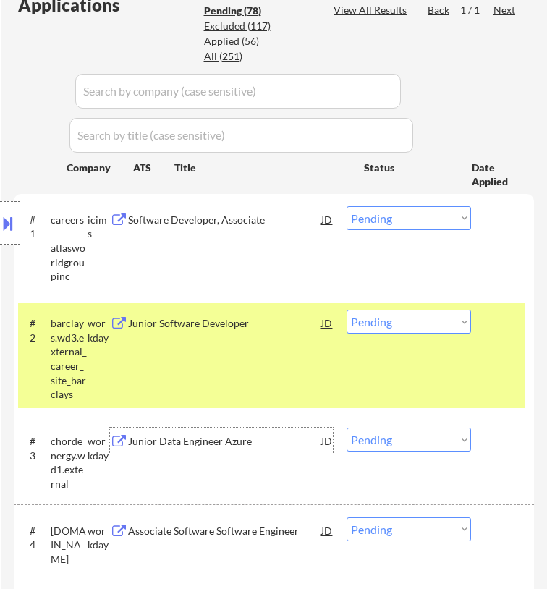
click at [255, 446] on div "Junior Data Engineer Azure" at bounding box center [224, 441] width 193 height 14
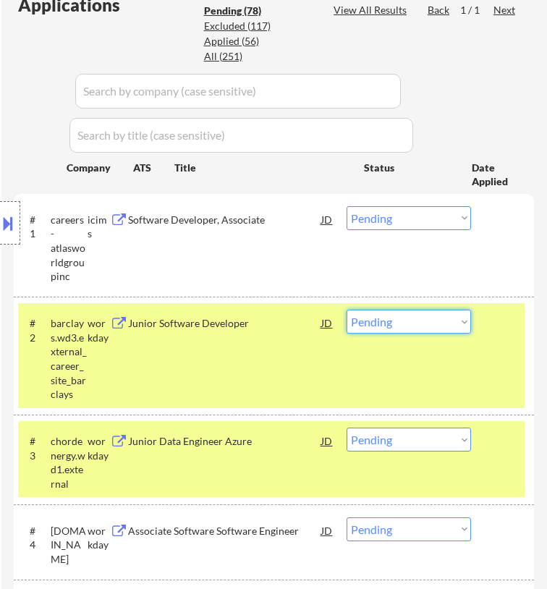
click at [420, 321] on select "Choose an option... Pending Applied Excluded (Questions) Excluded (Expired) Exc…" at bounding box center [409, 322] width 124 height 24
click at [347, 310] on select "Choose an option... Pending Applied Excluded (Questions) Excluded (Expired) Exc…" at bounding box center [409, 322] width 124 height 24
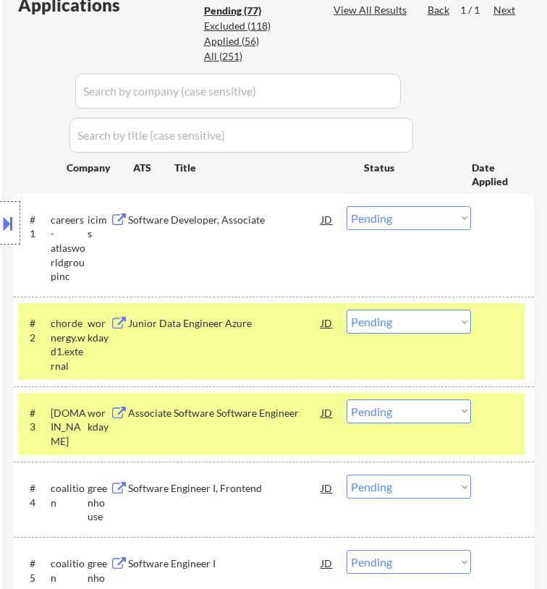
click at [501, 416] on div at bounding box center [504, 412] width 25 height 26
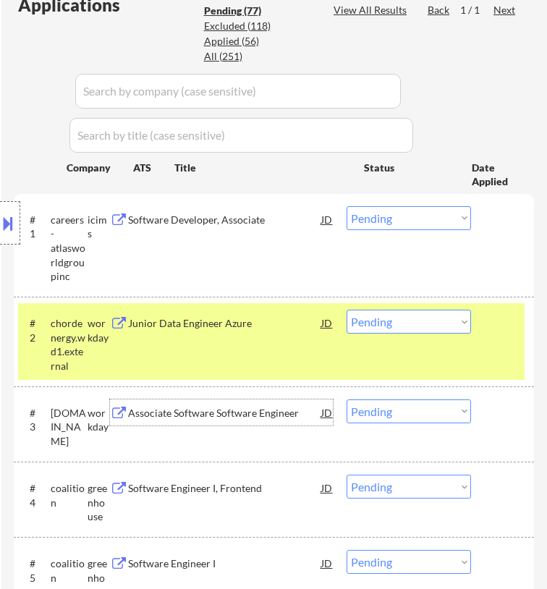
click at [242, 415] on div "Associate Software Software Engineer" at bounding box center [224, 413] width 193 height 14
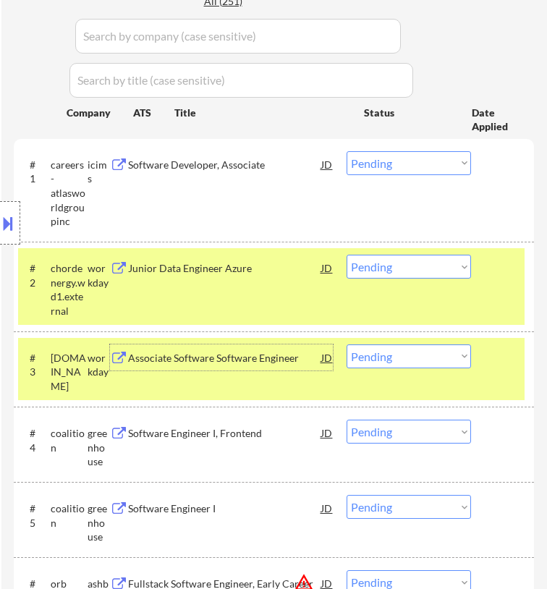
scroll to position [507, 0]
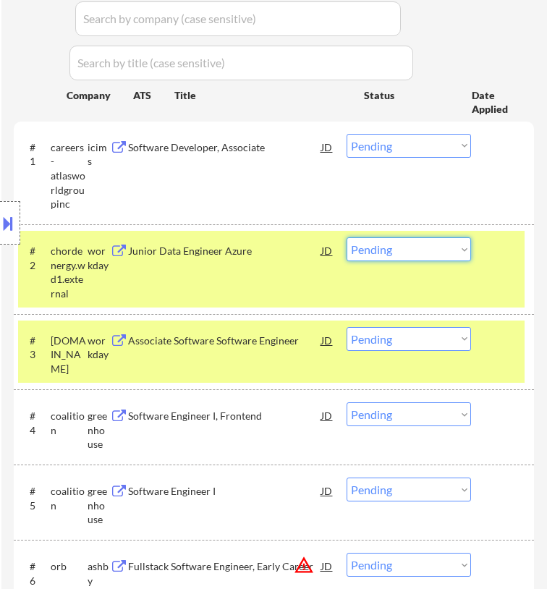
click at [441, 247] on select "Choose an option... Pending Applied Excluded (Questions) Excluded (Expired) Exc…" at bounding box center [409, 249] width 124 height 24
click at [347, 237] on select "Choose an option... Pending Applied Excluded (Questions) Excluded (Expired) Exc…" at bounding box center [409, 249] width 124 height 24
select select ""pending""
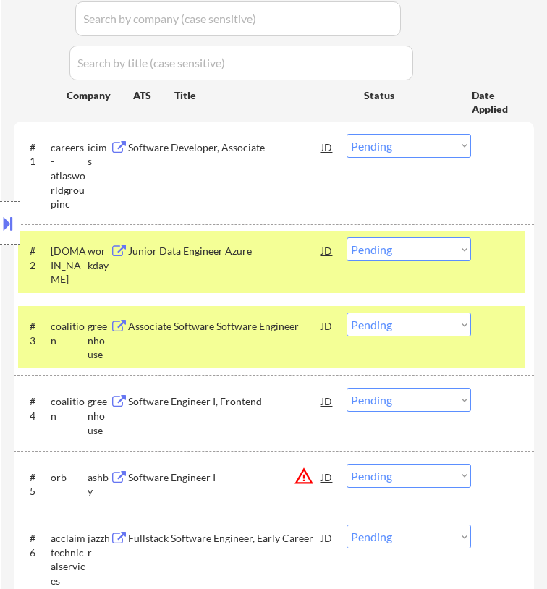
click at [258, 333] on div "Location Inclusions: country:[GEOGRAPHIC_DATA]" at bounding box center [129, 223] width 259 height 268
click at [284, 323] on div "Software Engineer I, Frontend" at bounding box center [224, 326] width 193 height 14
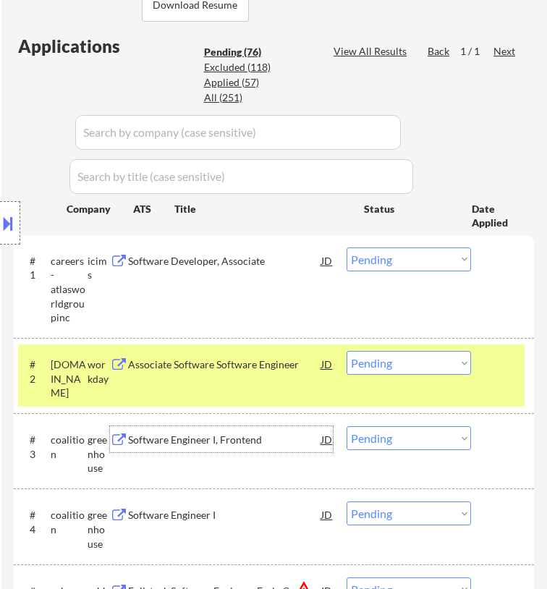
scroll to position [434, 0]
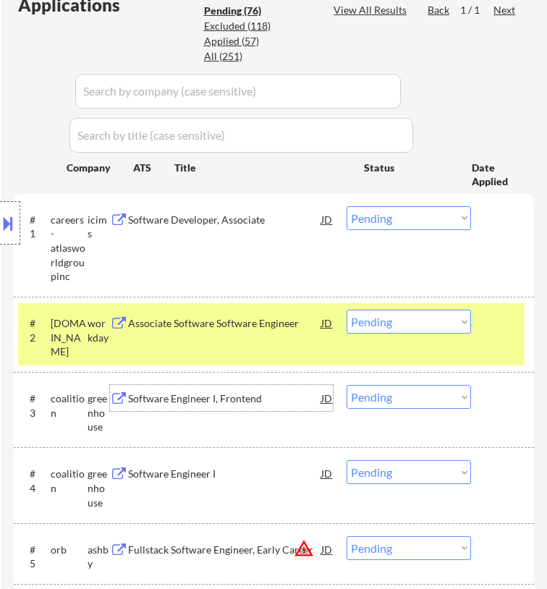
click at [417, 388] on select "Choose an option... Pending Applied Excluded (Questions) Excluded (Expired) Exc…" at bounding box center [409, 397] width 124 height 24
click at [347, 385] on select "Choose an option... Pending Applied Excluded (Questions) Excluded (Expired) Exc…" at bounding box center [409, 397] width 124 height 24
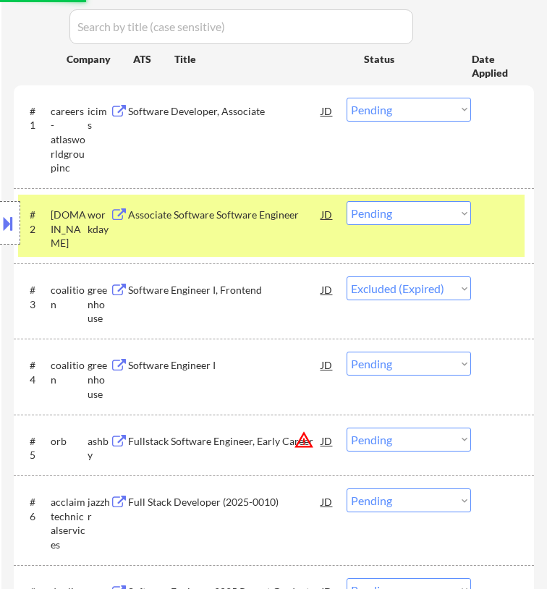
scroll to position [579, 0]
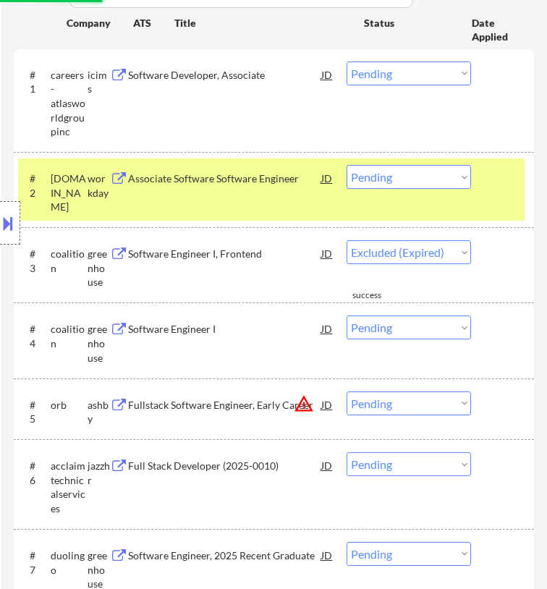
select select ""pending""
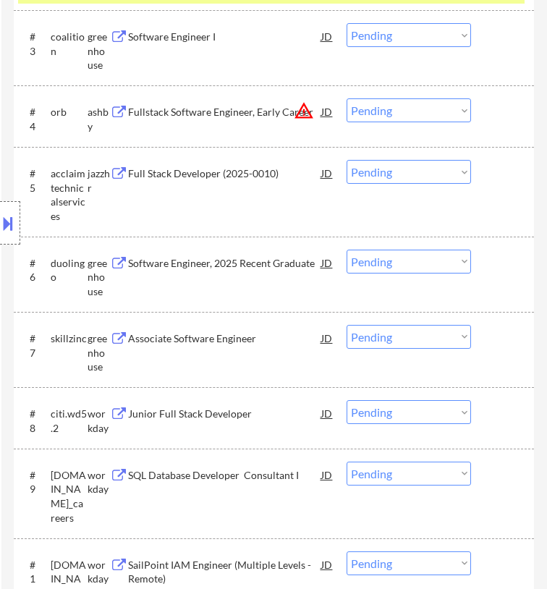
scroll to position [651, 0]
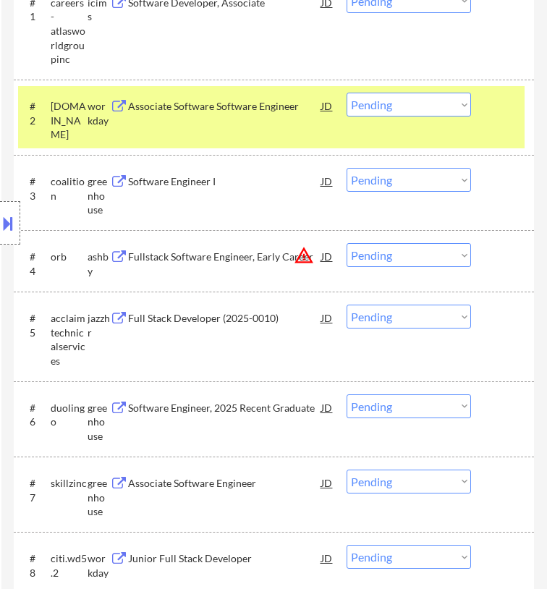
click at [476, 119] on div "#2 [DOMAIN_NAME] workday Associate Software Software Engineer JD warning_amber …" at bounding box center [271, 117] width 507 height 62
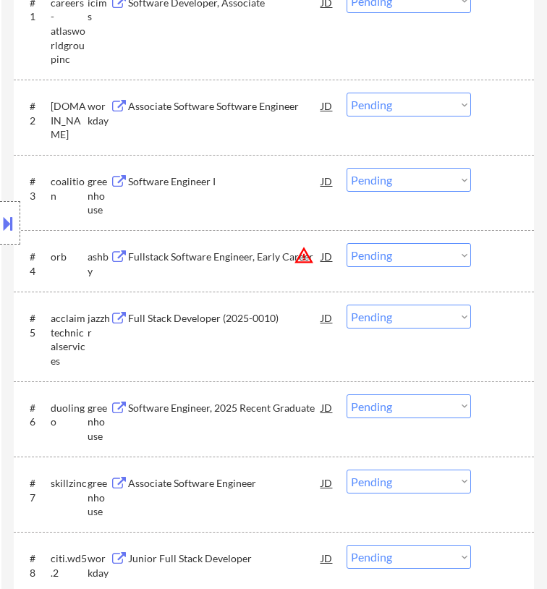
click at [240, 309] on div "Location Inclusions: country:[GEOGRAPHIC_DATA]" at bounding box center [129, 223] width 259 height 268
click at [234, 250] on div "Location Inclusions: country:[GEOGRAPHIC_DATA]" at bounding box center [129, 223] width 259 height 268
click at [296, 249] on button "warning_amber" at bounding box center [304, 255] width 20 height 20
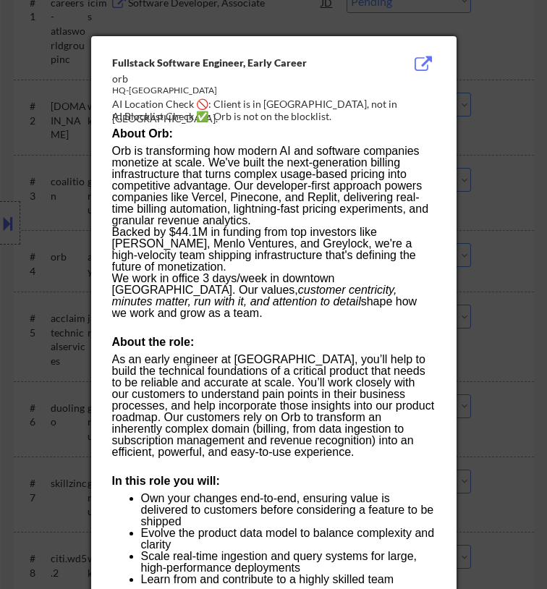
click at [505, 119] on div at bounding box center [273, 294] width 547 height 589
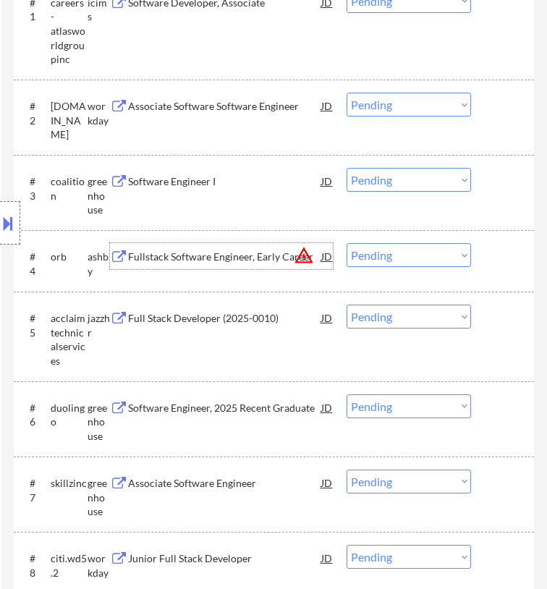
click at [268, 255] on div "Fullstack Software Engineer, Early Career" at bounding box center [224, 257] width 193 height 14
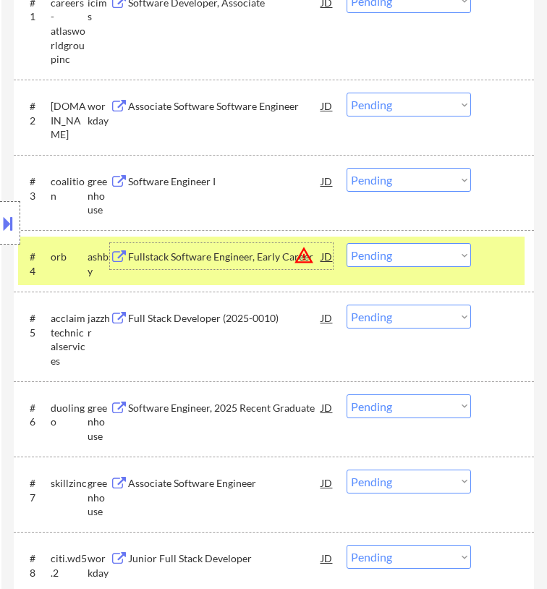
click at [263, 332] on div "#5 acclaimtechnicalservices jazzhr Full Stack Developer (2025-0010) JD warning_…" at bounding box center [271, 336] width 507 height 76
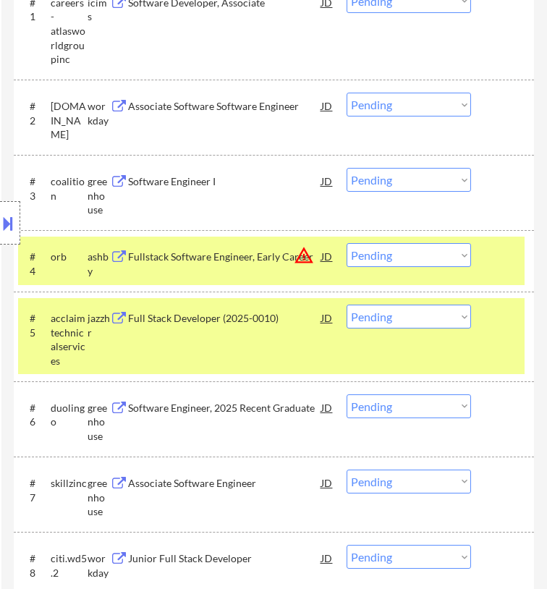
click at [263, 315] on div "Full Stack Developer (2025-0010)" at bounding box center [224, 318] width 193 height 14
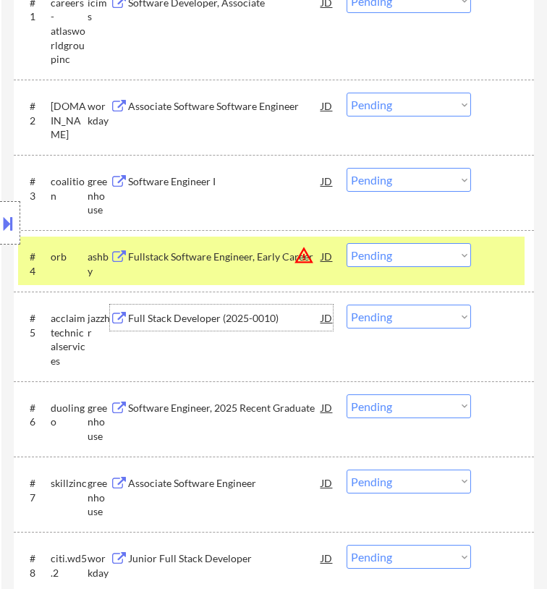
click at [396, 253] on select "Choose an option... Pending Applied Excluded (Questions) Excluded (Expired) Exc…" at bounding box center [409, 255] width 124 height 24
click at [347, 243] on select "Choose an option... Pending Applied Excluded (Questions) Excluded (Expired) Exc…" at bounding box center [409, 255] width 124 height 24
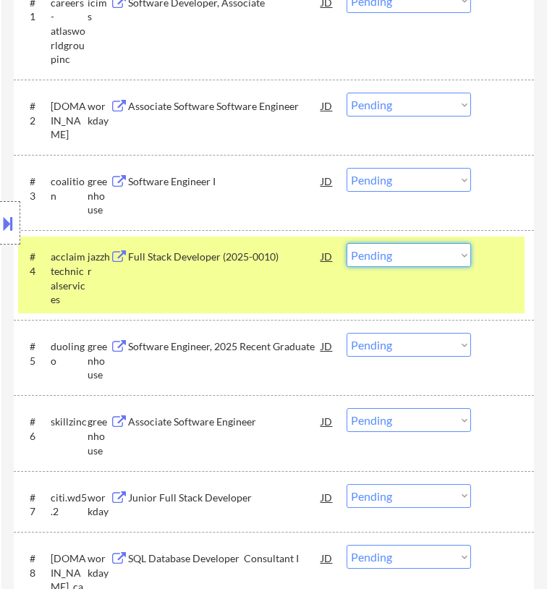
click at [434, 260] on select "Choose an option... Pending Applied Excluded (Questions) Excluded (Expired) Exc…" at bounding box center [409, 255] width 124 height 24
click at [347, 243] on select "Choose an option... Pending Applied Excluded (Questions) Excluded (Expired) Exc…" at bounding box center [409, 255] width 124 height 24
select select ""pending""
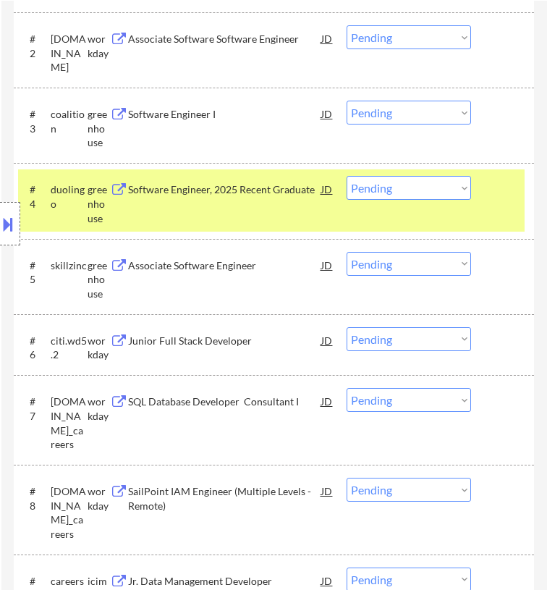
scroll to position [724, 0]
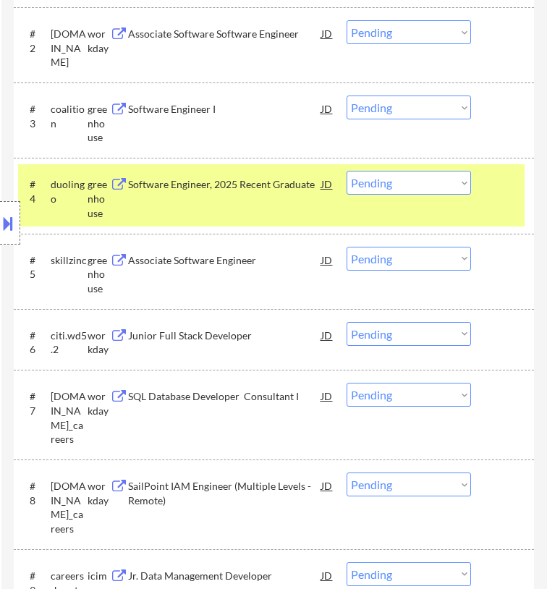
click at [256, 182] on div "Location Inclusions: country:[GEOGRAPHIC_DATA]" at bounding box center [129, 223] width 259 height 268
click at [312, 179] on div "Software Engineer, 2025 Recent Graduate" at bounding box center [224, 184] width 193 height 14
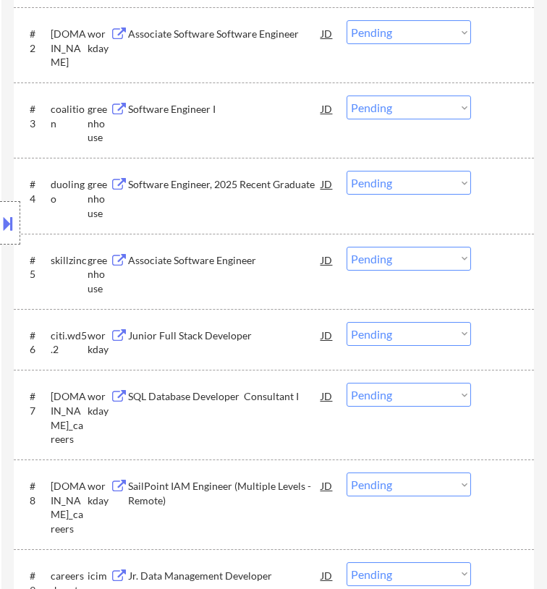
click at [244, 273] on div "Location Inclusions: country:[GEOGRAPHIC_DATA]" at bounding box center [129, 223] width 259 height 268
click at [245, 258] on div "Location Inclusions: country:[GEOGRAPHIC_DATA]" at bounding box center [129, 223] width 259 height 268
click at [276, 261] on div "Associate Software Engineer" at bounding box center [224, 260] width 193 height 14
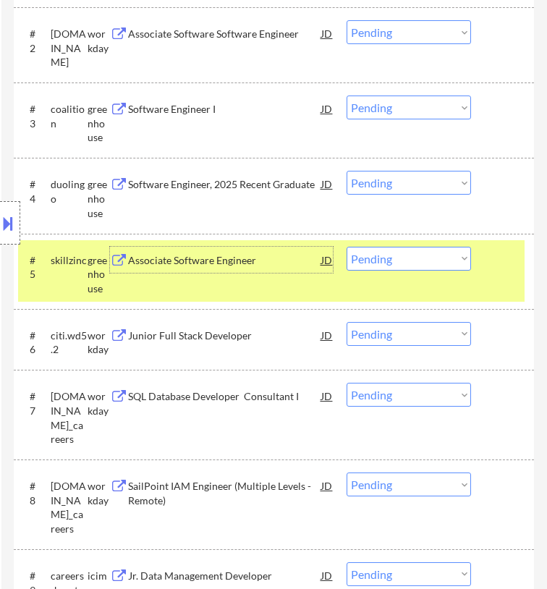
click at [424, 256] on select "Choose an option... Pending Applied Excluded (Questions) Excluded (Expired) Exc…" at bounding box center [409, 259] width 124 height 24
click at [347, 247] on select "Choose an option... Pending Applied Excluded (Questions) Excluded (Expired) Exc…" at bounding box center [409, 259] width 124 height 24
select select ""pending""
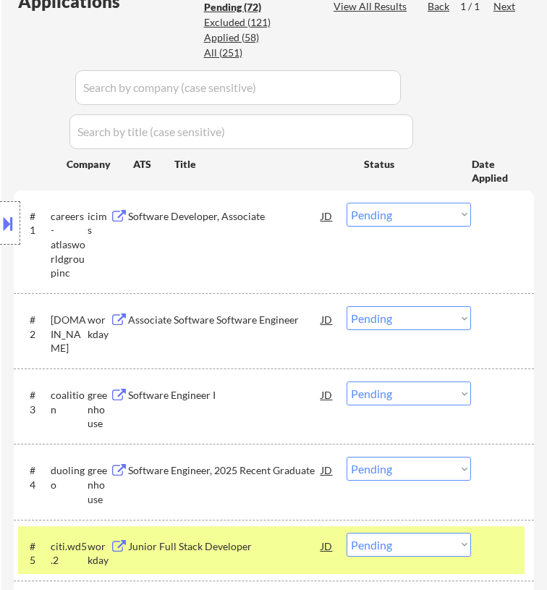
scroll to position [579, 0]
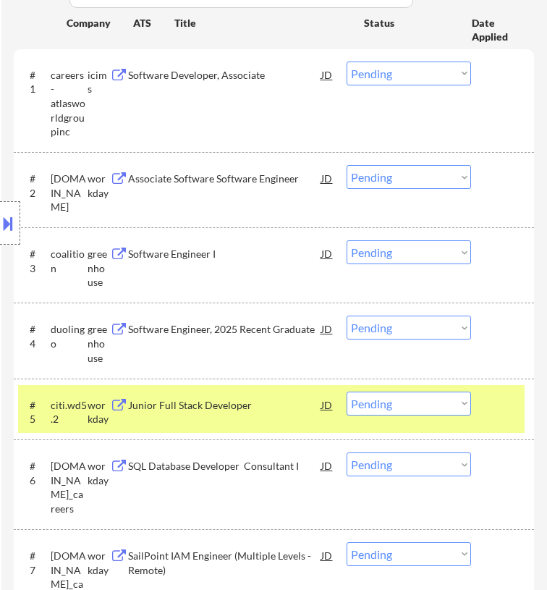
click at [372, 327] on select "Choose an option... Pending Applied Excluded (Questions) Excluded (Expired) Exc…" at bounding box center [409, 327] width 124 height 24
click at [347, 315] on select "Choose an option... Pending Applied Excluded (Questions) Excluded (Expired) Exc…" at bounding box center [409, 327] width 124 height 24
select select ""pending""
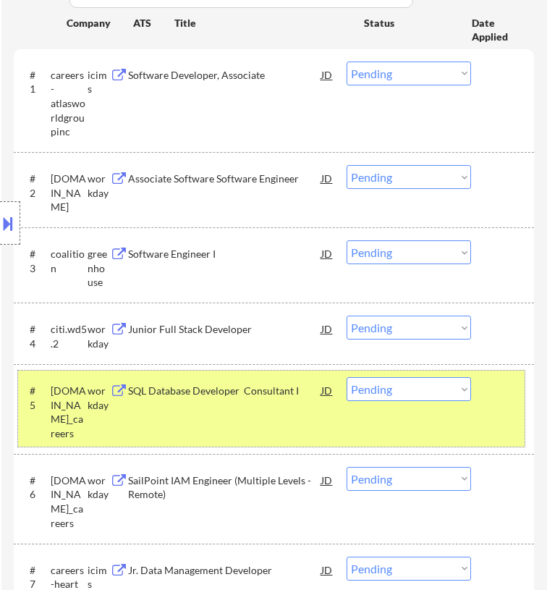
click at [522, 402] on div "#5 [DOMAIN_NAME]_careers workday SQL Database Developer Consultant I JD warning…" at bounding box center [271, 408] width 507 height 76
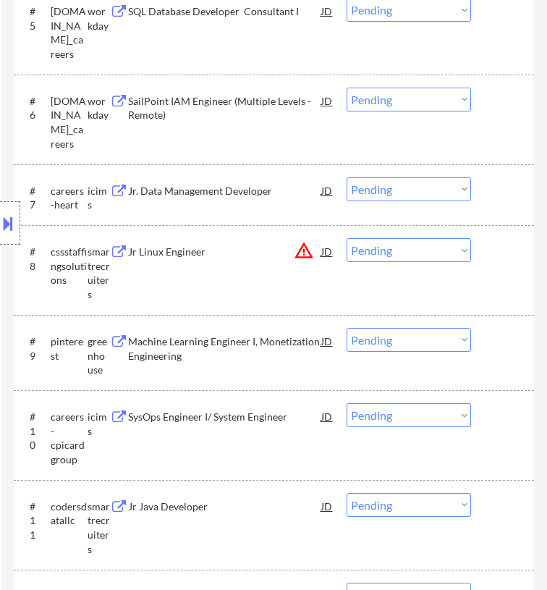
scroll to position [1013, 0]
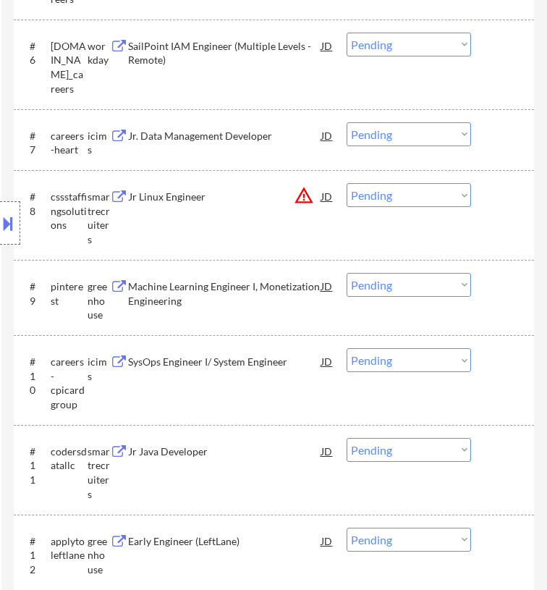
click at [216, 203] on div "Location Inclusions: country:[GEOGRAPHIC_DATA]" at bounding box center [129, 223] width 259 height 268
click at [255, 197] on div "Location Inclusions: country:[GEOGRAPHIC_DATA]" at bounding box center [129, 223] width 259 height 268
click at [274, 200] on div "Jr Linux Engineer" at bounding box center [224, 197] width 193 height 14
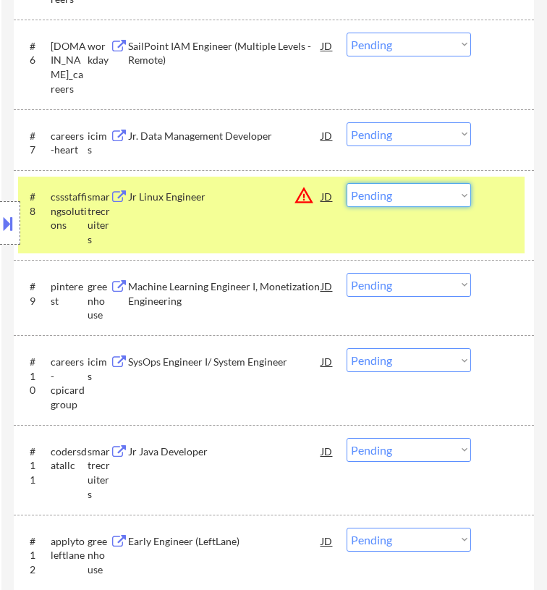
drag, startPoint x: 413, startPoint y: 196, endPoint x: 418, endPoint y: 203, distance: 8.4
click at [413, 196] on select "Choose an option... Pending Applied Excluded (Questions) Excluded (Expired) Exc…" at bounding box center [409, 195] width 124 height 24
click at [347, 183] on select "Choose an option... Pending Applied Excluded (Questions) Excluded (Expired) Exc…" at bounding box center [409, 195] width 124 height 24
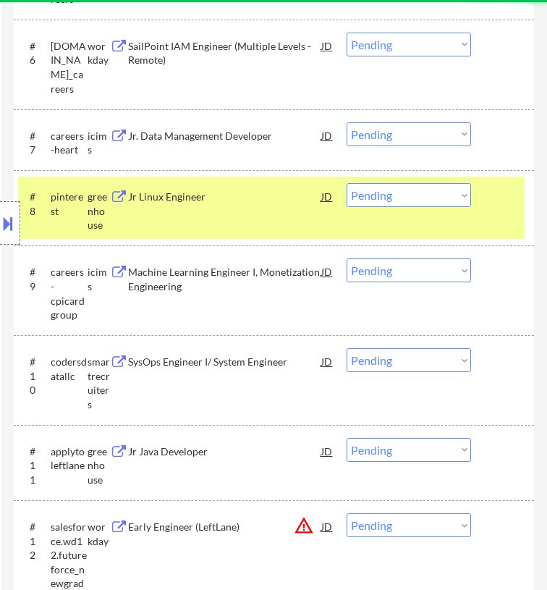
click at [221, 211] on div "Location Inclusions: country:[GEOGRAPHIC_DATA]" at bounding box center [129, 223] width 259 height 268
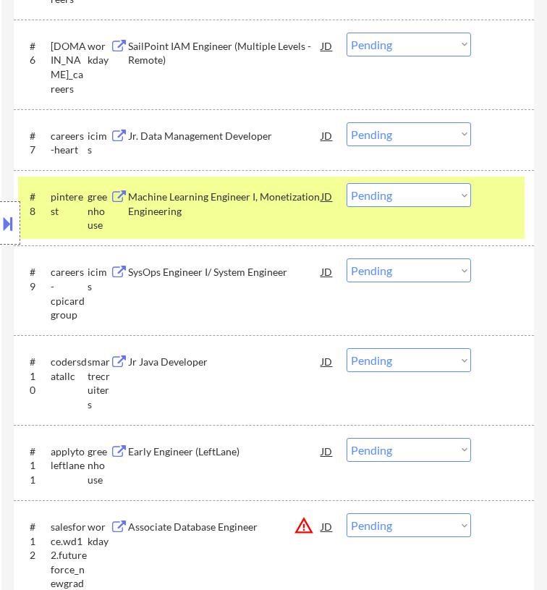
click at [297, 196] on div "Machine Learning Engineer I, Monetization Engineering" at bounding box center [224, 204] width 193 height 28
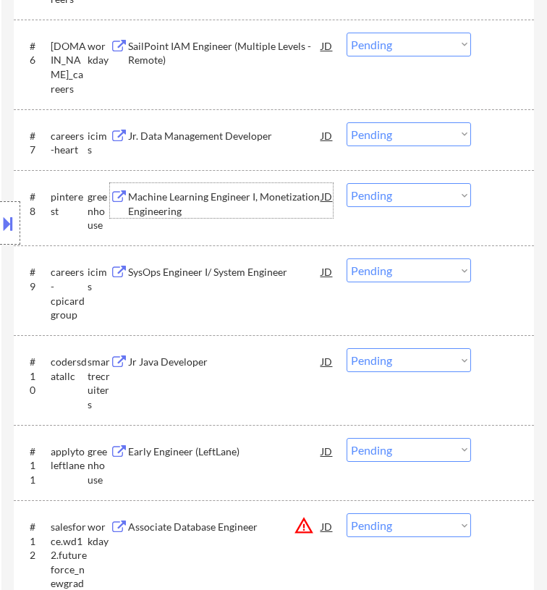
click at [420, 196] on select "Choose an option... Pending Applied Excluded (Questions) Excluded (Expired) Exc…" at bounding box center [409, 195] width 124 height 24
click at [347, 183] on select "Choose an option... Pending Applied Excluded (Questions) Excluded (Expired) Exc…" at bounding box center [409, 195] width 124 height 24
select select ""pending""
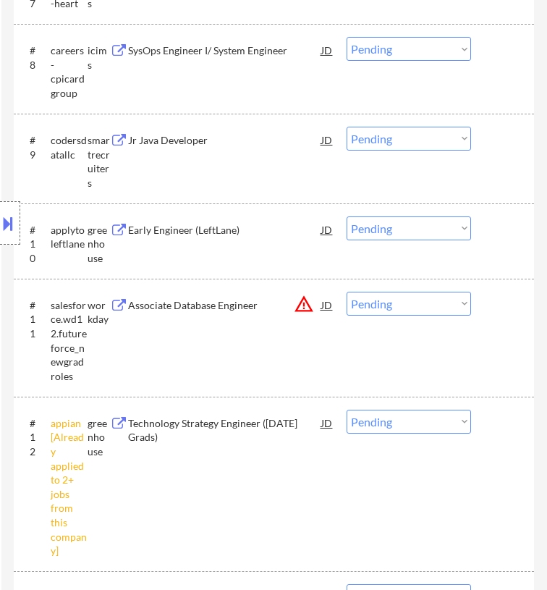
scroll to position [1230, 0]
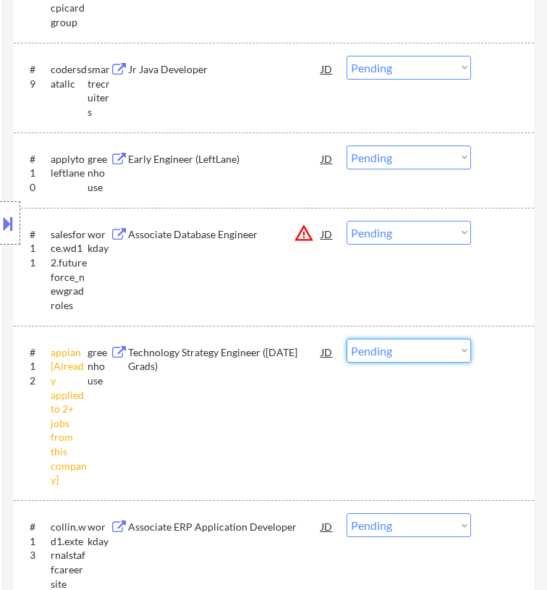
click at [446, 350] on select "Choose an option... Pending Applied Excluded (Questions) Excluded (Expired) Exc…" at bounding box center [409, 351] width 124 height 24
click at [347, 339] on select "Choose an option... Pending Applied Excluded (Questions) Excluded (Expired) Exc…" at bounding box center [409, 351] width 124 height 24
select select ""pending""
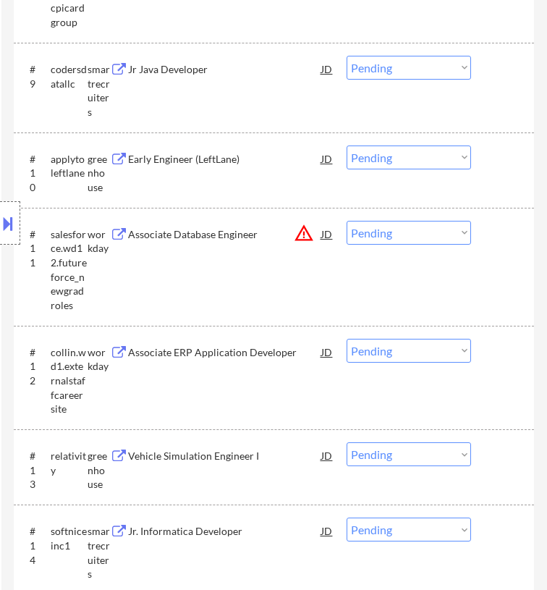
click at [232, 151] on div "Location Inclusions: country:[GEOGRAPHIC_DATA]" at bounding box center [129, 223] width 259 height 268
click at [279, 161] on div "Early Engineer (LeftLane)" at bounding box center [224, 159] width 193 height 14
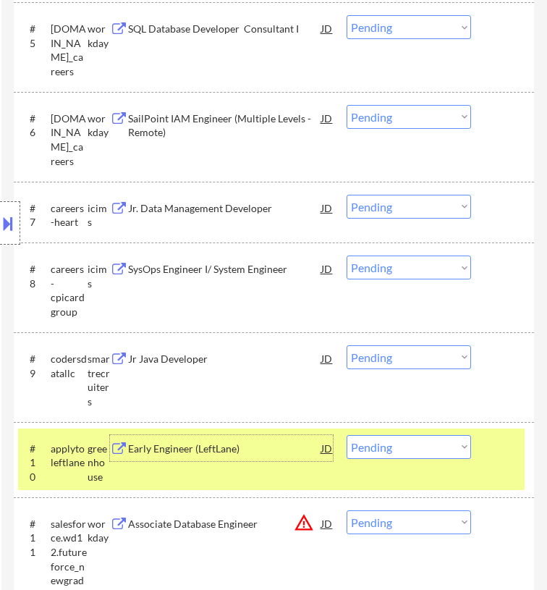
scroll to position [1013, 0]
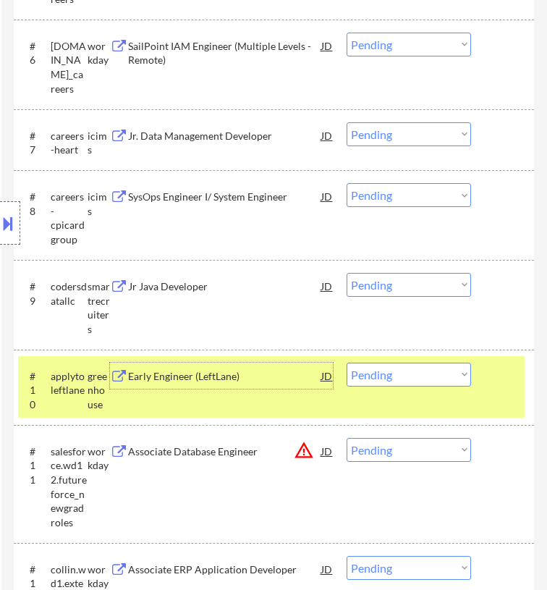
click at [420, 372] on select "Choose an option... Pending Applied Excluded (Questions) Excluded (Expired) Exc…" at bounding box center [409, 375] width 124 height 24
click at [347, 363] on select "Choose an option... Pending Applied Excluded (Questions) Excluded (Expired) Exc…" at bounding box center [409, 375] width 124 height 24
select select ""pending""
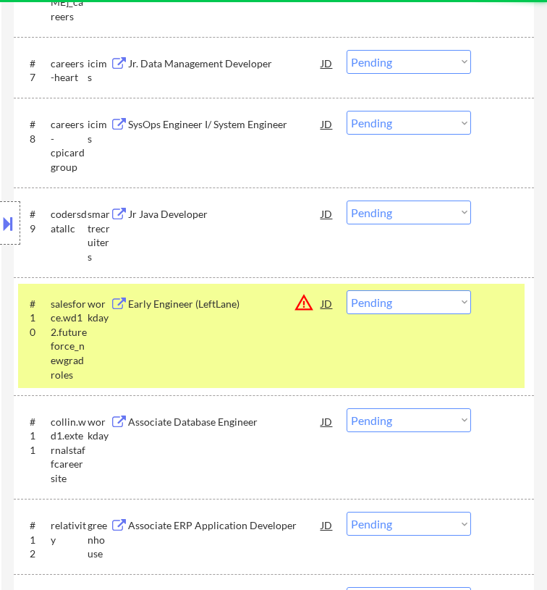
click at [493, 332] on div "#10 salesforce.wd12.futureforce_newgradroles workday Early Engineer (LeftLane) …" at bounding box center [271, 336] width 507 height 105
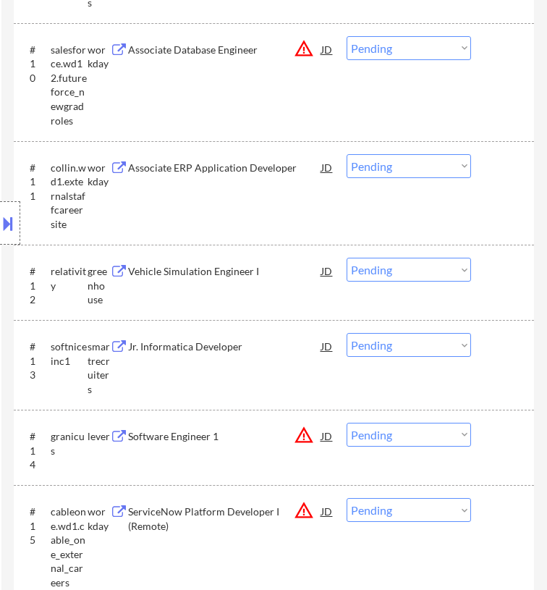
scroll to position [1375, 0]
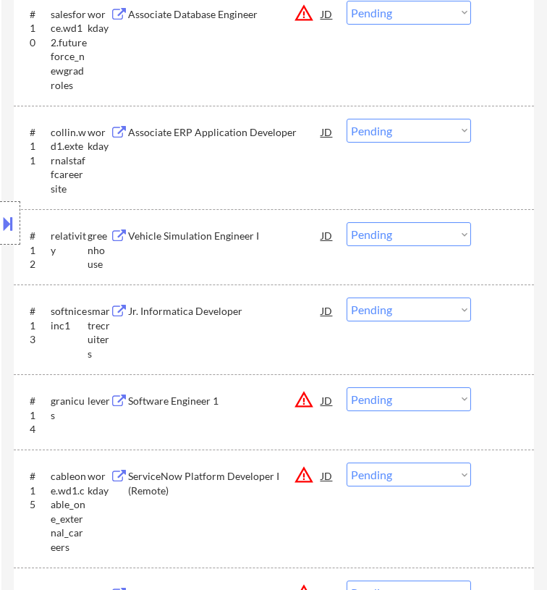
click at [219, 231] on div "Location Inclusions: country:[GEOGRAPHIC_DATA]" at bounding box center [129, 223] width 259 height 268
click at [300, 232] on div "Vehicle Simulation Engineer I" at bounding box center [224, 236] width 193 height 14
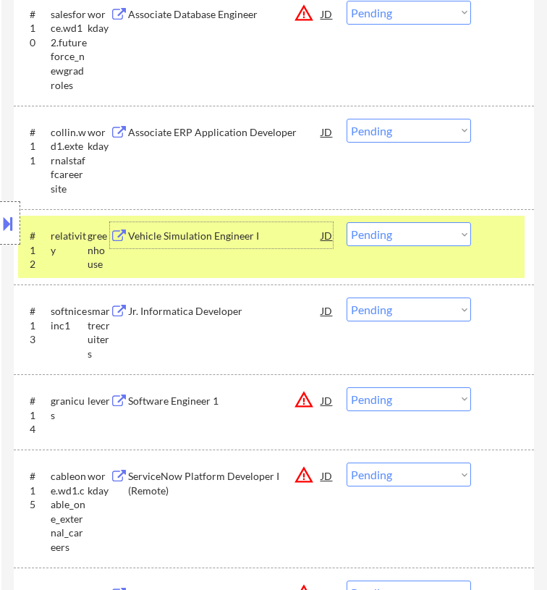
click at [420, 237] on select "Choose an option... Pending Applied Excluded (Questions) Excluded (Expired) Exc…" at bounding box center [409, 234] width 124 height 24
click at [347, 222] on select "Choose an option... Pending Applied Excluded (Questions) Excluded (Expired) Exc…" at bounding box center [409, 234] width 124 height 24
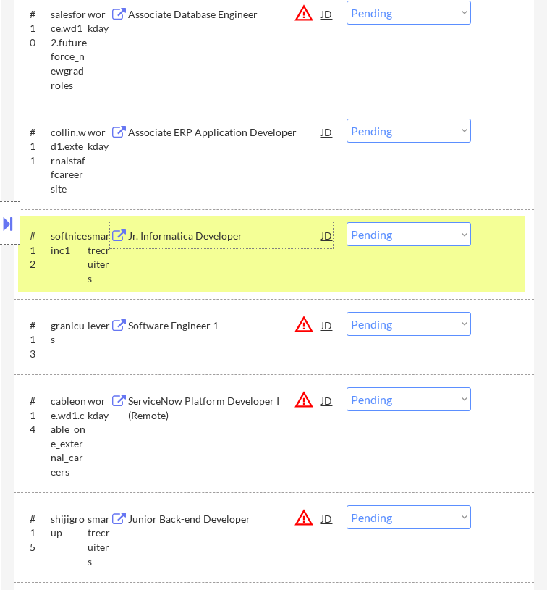
click at [276, 234] on div "Jr. Informatica Developer" at bounding box center [224, 236] width 193 height 14
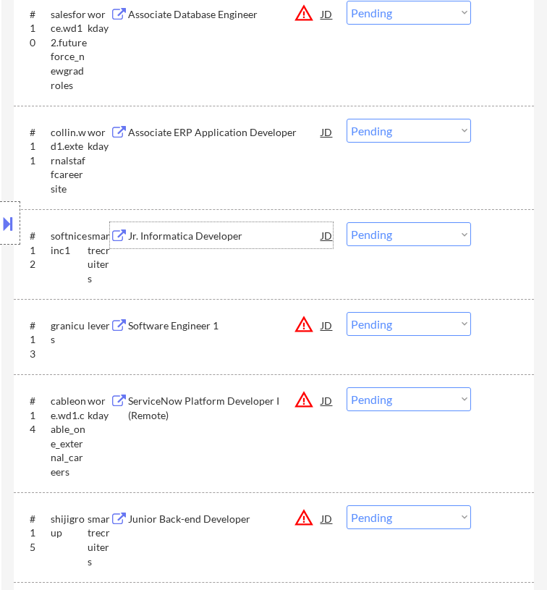
click at [444, 226] on select "Choose an option... Pending Applied Excluded (Questions) Excluded (Expired) Exc…" at bounding box center [409, 234] width 124 height 24
click at [347, 222] on select "Choose an option... Pending Applied Excluded (Questions) Excluded (Expired) Exc…" at bounding box center [409, 234] width 124 height 24
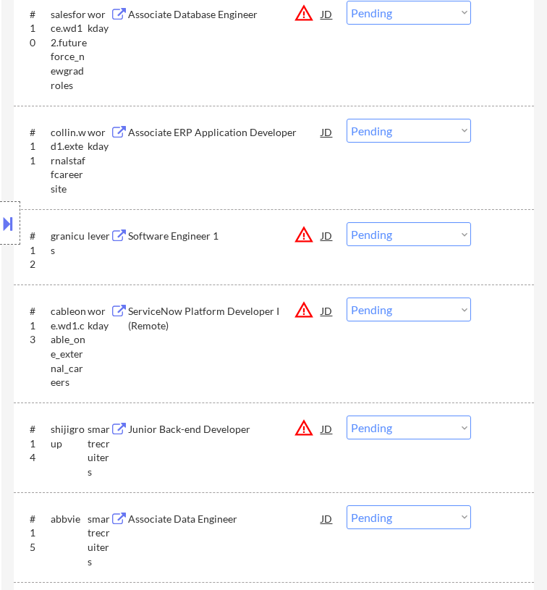
click at [271, 229] on div "Software Engineer 1" at bounding box center [224, 236] width 193 height 14
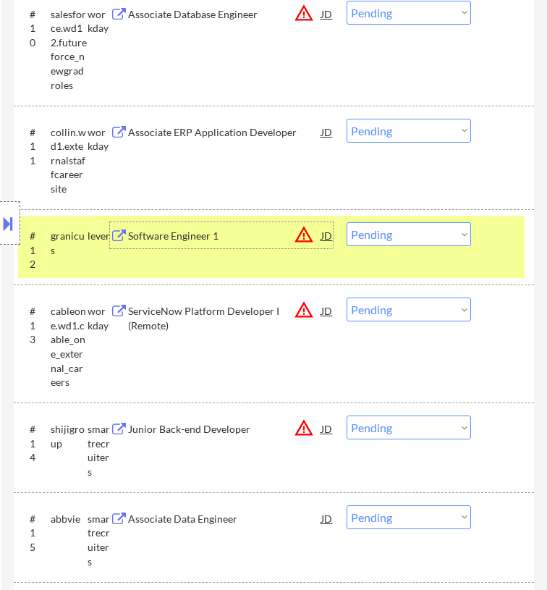
click at [430, 232] on select "Choose an option... Pending Applied Excluded (Questions) Excluded (Expired) Exc…" at bounding box center [409, 234] width 124 height 24
click at [347, 222] on select "Choose an option... Pending Applied Excluded (Questions) Excluded (Expired) Exc…" at bounding box center [409, 234] width 124 height 24
select select ""pending""
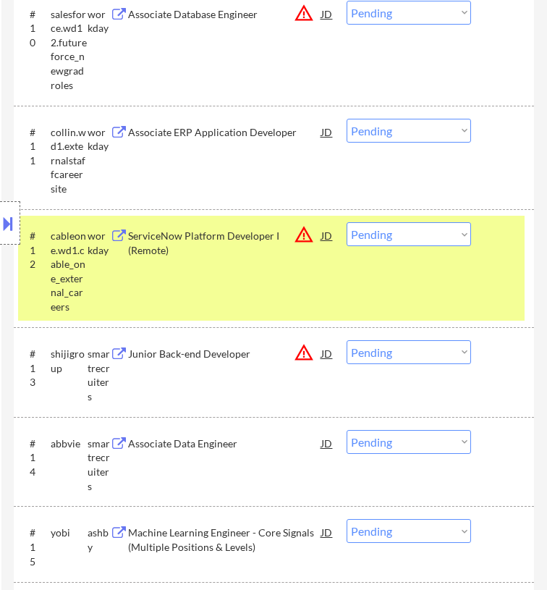
click at [514, 250] on div "#12 cableone.wd1.cable_one_external_careers workday ServiceNow Platform Develop…" at bounding box center [271, 268] width 507 height 105
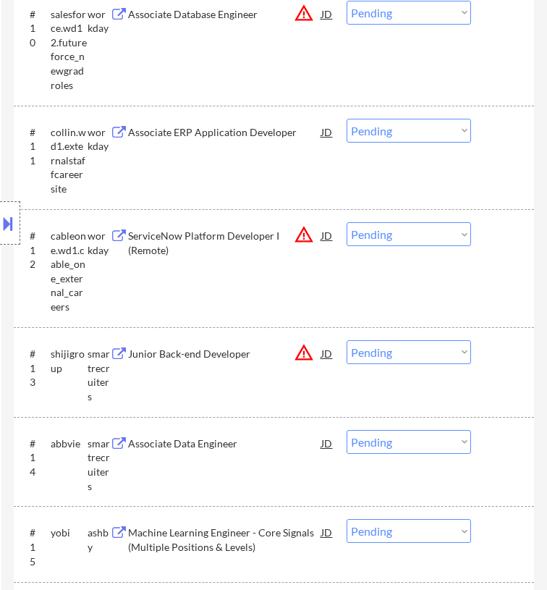
scroll to position [1520, 0]
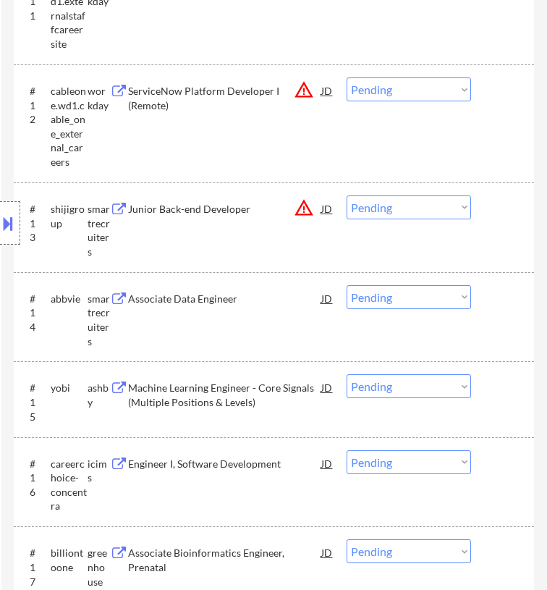
click at [253, 224] on div "Location Inclusions: country:[GEOGRAPHIC_DATA]" at bounding box center [129, 223] width 259 height 268
click at [258, 211] on div "Location Inclusions: country:[GEOGRAPHIC_DATA]" at bounding box center [129, 223] width 259 height 268
click at [288, 207] on div "Junior Back-end Developer" at bounding box center [224, 209] width 193 height 14
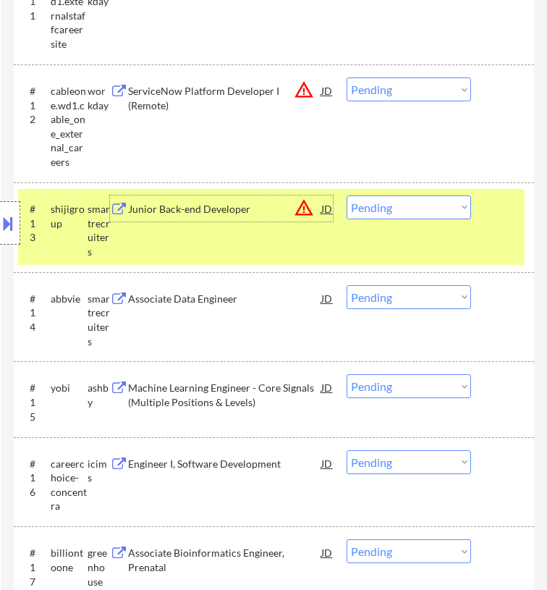
click at [429, 211] on select "Choose an option... Pending Applied Excluded (Questions) Excluded (Expired) Exc…" at bounding box center [409, 207] width 124 height 24
click at [347, 195] on select "Choose an option... Pending Applied Excluded (Questions) Excluded (Expired) Exc…" at bounding box center [409, 207] width 124 height 24
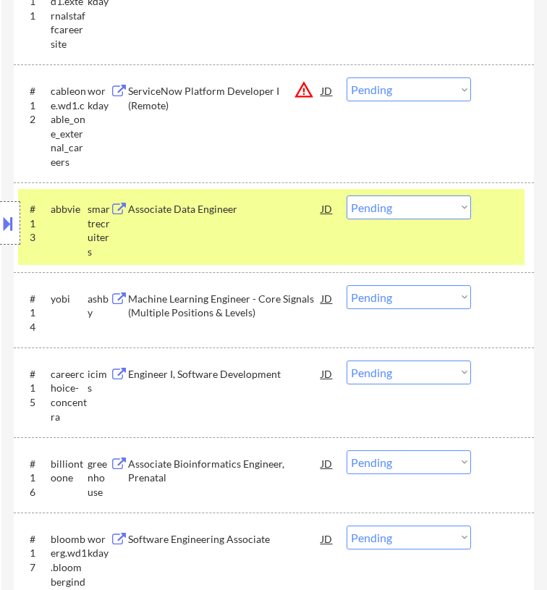
click at [271, 224] on div "#13 abbvie smartrecruiters Associate Data Engineer JD warning_amber Choose an o…" at bounding box center [271, 227] width 507 height 76
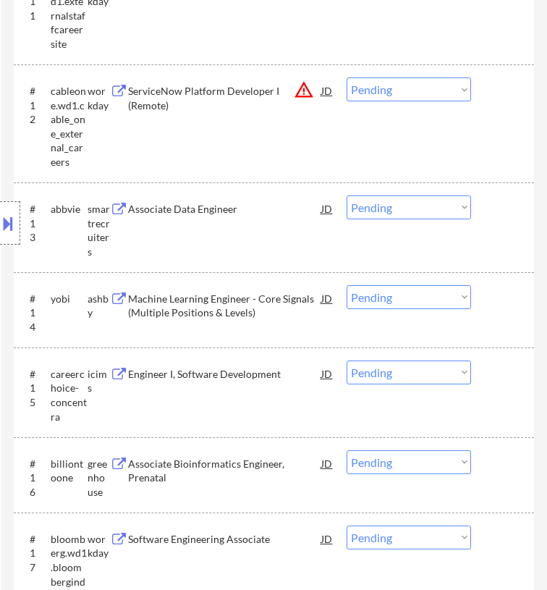
click at [281, 203] on div "Associate Data Engineer" at bounding box center [224, 209] width 193 height 14
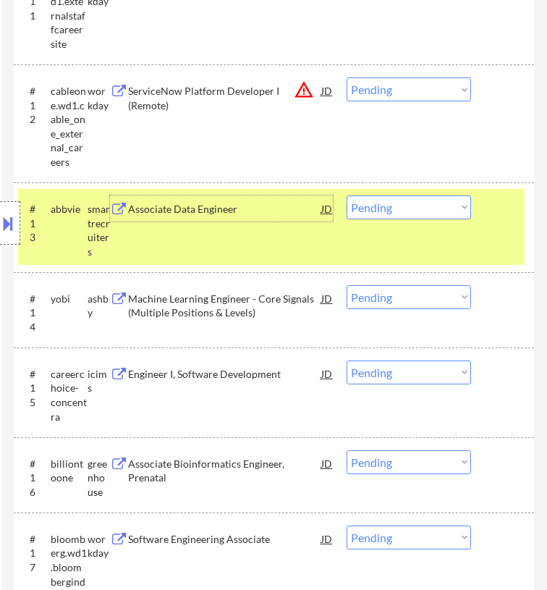
click at [386, 203] on select "Choose an option... Pending Applied Excluded (Questions) Excluded (Expired) Exc…" at bounding box center [409, 207] width 124 height 24
click at [347, 195] on select "Choose an option... Pending Applied Excluded (Questions) Excluded (Expired) Exc…" at bounding box center [409, 207] width 124 height 24
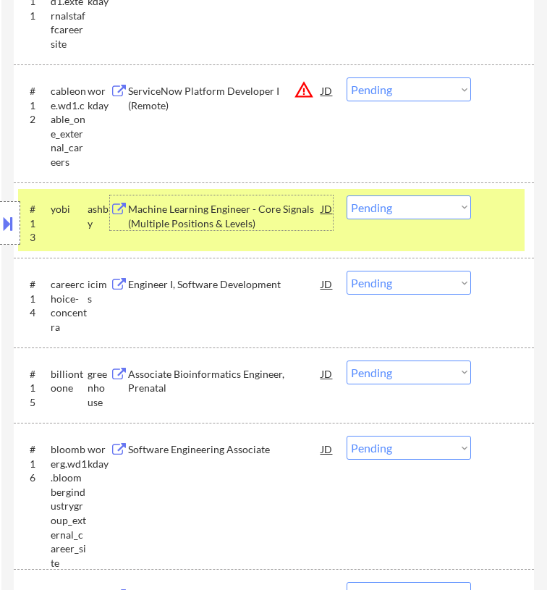
click at [292, 208] on div "Machine Learning Engineer - Core Signals (Multiple Positions & Levels)" at bounding box center [224, 216] width 193 height 28
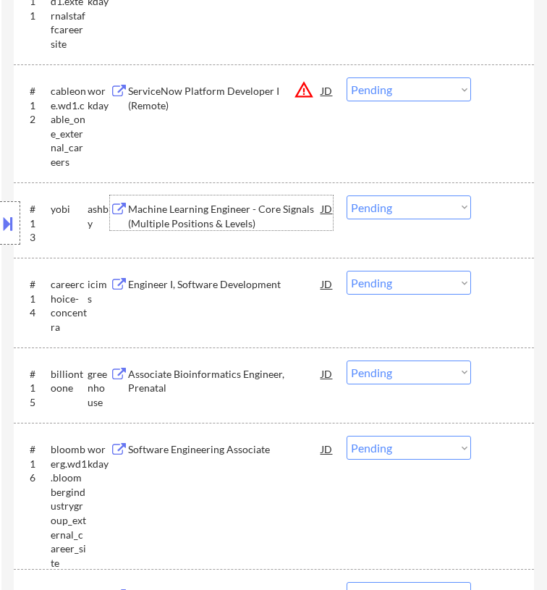
click at [402, 213] on select "Choose an option... Pending Applied Excluded (Questions) Excluded (Expired) Exc…" at bounding box center [409, 207] width 124 height 24
click at [347, 195] on select "Choose an option... Pending Applied Excluded (Questions) Excluded (Expired) Exc…" at bounding box center [409, 207] width 124 height 24
select select ""pending""
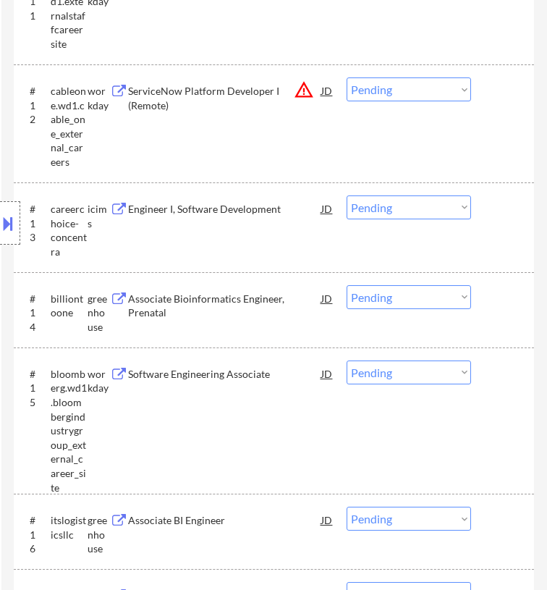
click at [279, 300] on div "Associate Bioinformatics Engineer, Prenatal" at bounding box center [224, 306] width 193 height 28
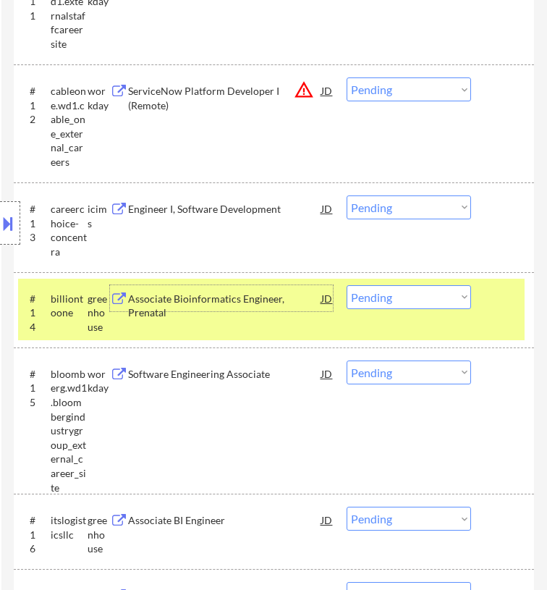
click at [408, 297] on select "Choose an option... Pending Applied Excluded (Questions) Excluded (Expired) Exc…" at bounding box center [409, 297] width 124 height 24
click at [347, 285] on select "Choose an option... Pending Applied Excluded (Questions) Excluded (Expired) Exc…" at bounding box center [409, 297] width 124 height 24
select select ""pending""
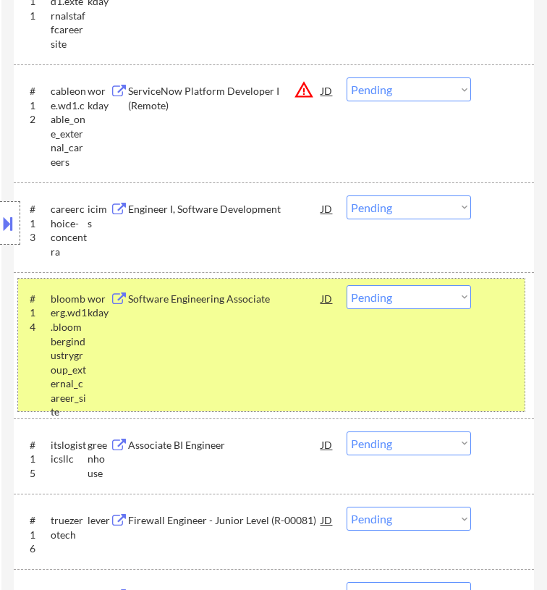
click at [501, 313] on div "#14 bloomberg.wd1.bloombergindustrygroup_external_career_site workday Software …" at bounding box center [271, 345] width 507 height 133
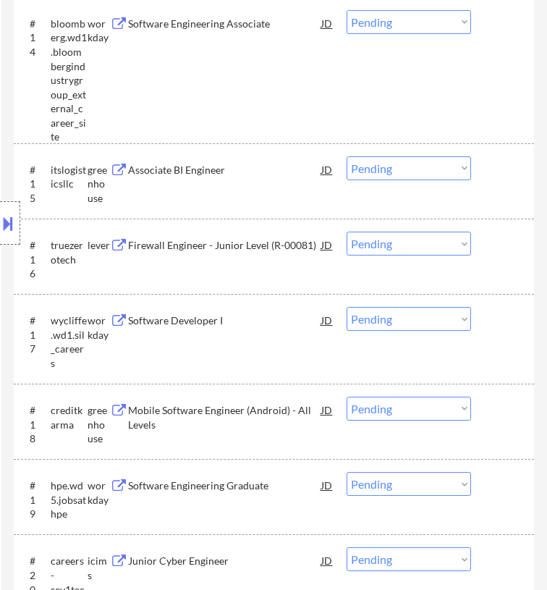
scroll to position [1809, 0]
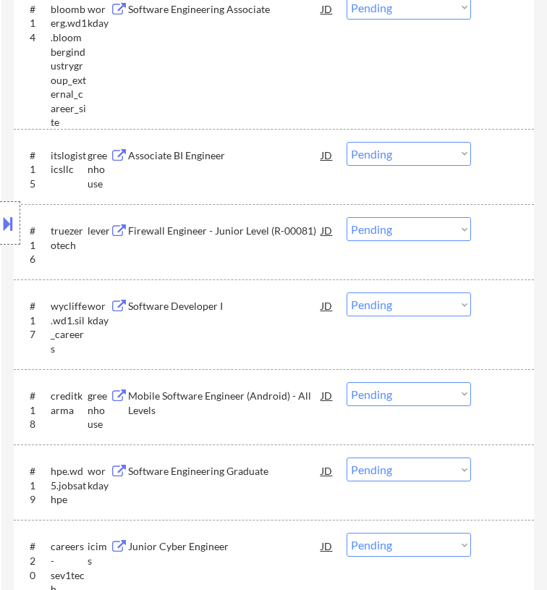
click at [250, 168] on div "Location Inclusions: country:[GEOGRAPHIC_DATA]" at bounding box center [129, 223] width 259 height 268
click at [287, 156] on div "Associate BI Engineer" at bounding box center [224, 155] width 193 height 14
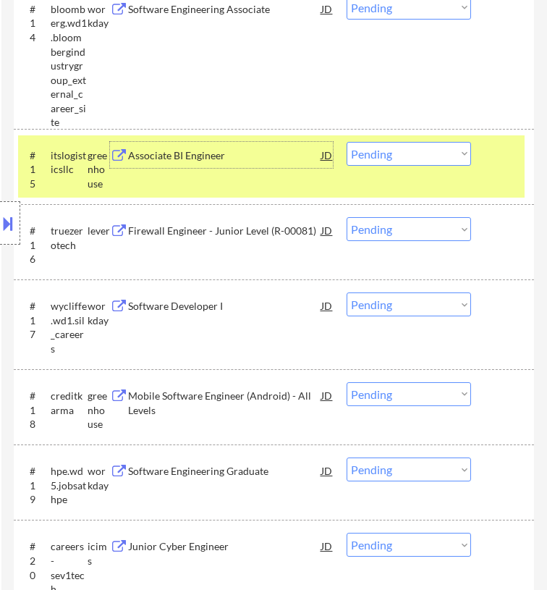
click at [428, 155] on select "Choose an option... Pending Applied Excluded (Questions) Excluded (Expired) Exc…" at bounding box center [409, 154] width 124 height 24
click at [347, 142] on select "Choose an option... Pending Applied Excluded (Questions) Excluded (Expired) Exc…" at bounding box center [409, 154] width 124 height 24
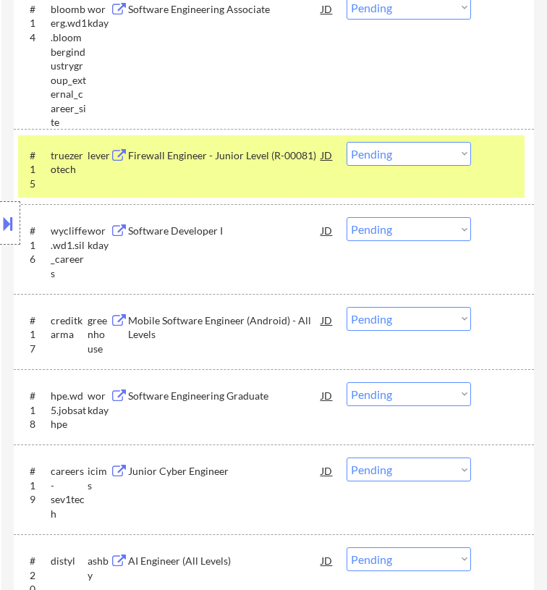
click at [295, 156] on div "Firewall Engineer - Junior Level (R-00081)" at bounding box center [224, 155] width 193 height 14
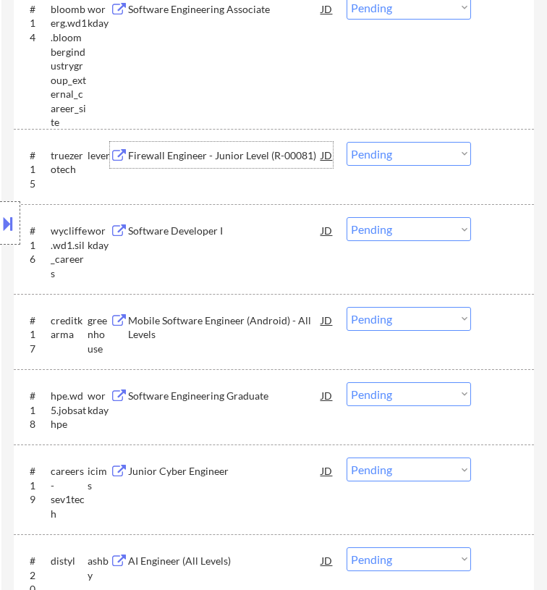
click at [408, 159] on select "Choose an option... Pending Applied Excluded (Questions) Excluded (Expired) Exc…" at bounding box center [409, 154] width 124 height 24
click at [347, 142] on select "Choose an option... Pending Applied Excluded (Questions) Excluded (Expired) Exc…" at bounding box center [409, 154] width 124 height 24
select select ""pending""
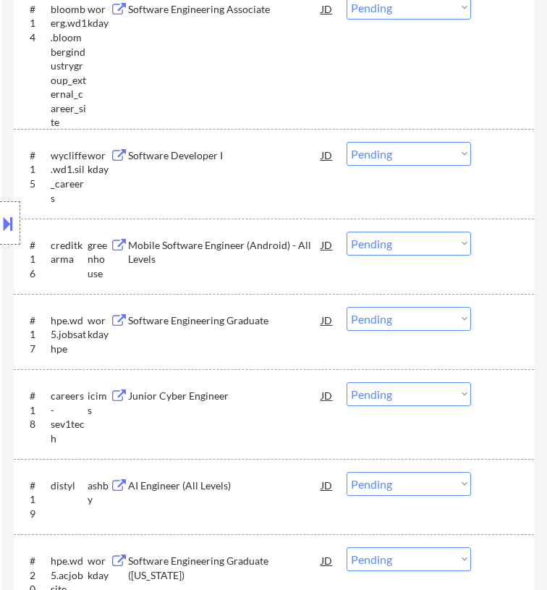
click at [289, 242] on div "Mobile Software Engineer (Android) - All Levels" at bounding box center [224, 252] width 193 height 28
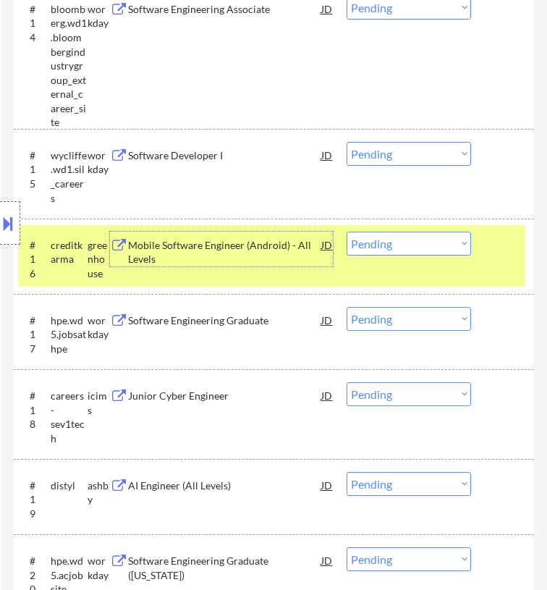
drag, startPoint x: 436, startPoint y: 242, endPoint x: 433, endPoint y: 249, distance: 8.1
click at [436, 242] on select "Choose an option... Pending Applied Excluded (Questions) Excluded (Expired) Exc…" at bounding box center [409, 244] width 124 height 24
click at [347, 232] on select "Choose an option... Pending Applied Excluded (Questions) Excluded (Expired) Exc…" at bounding box center [409, 244] width 124 height 24
select select ""pending""
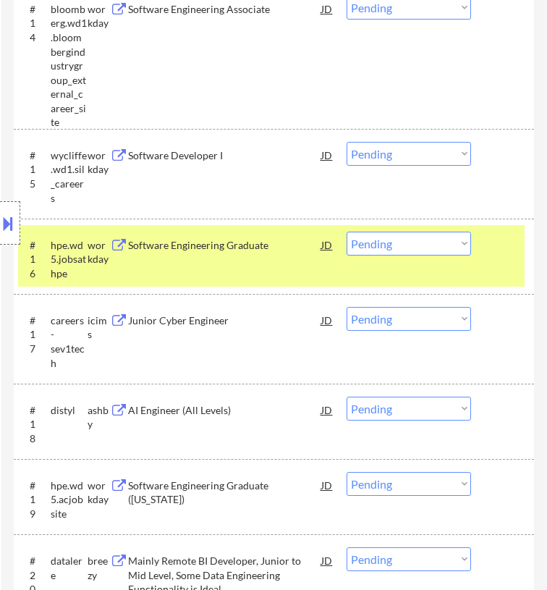
click at [496, 248] on div at bounding box center [504, 245] width 25 height 26
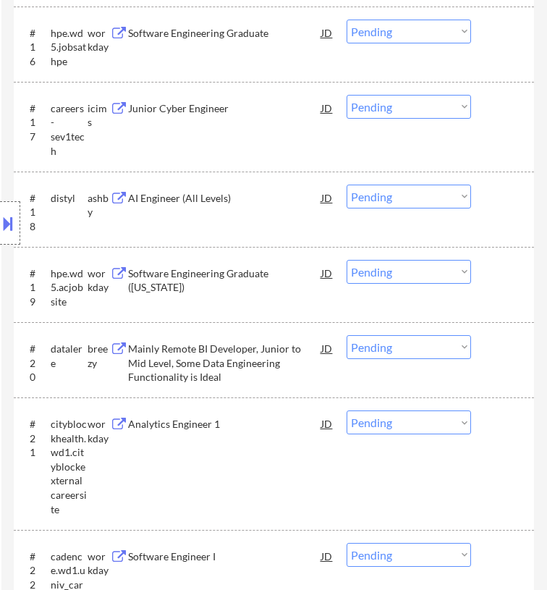
scroll to position [2026, 0]
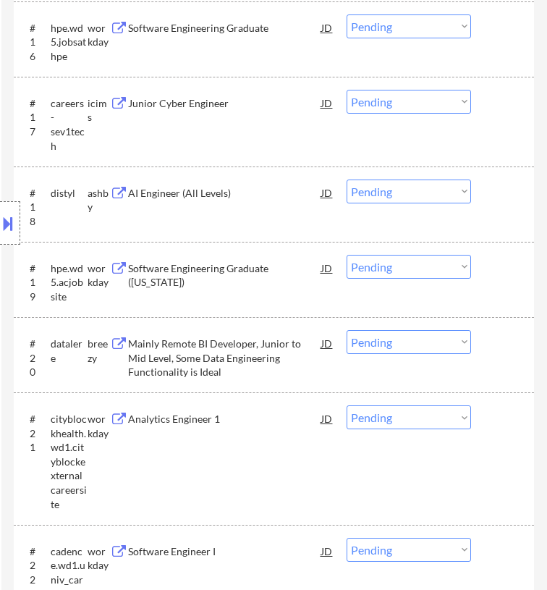
click at [252, 200] on div "Location Inclusions: country:[GEOGRAPHIC_DATA]" at bounding box center [129, 223] width 259 height 268
click at [283, 185] on div "AI Engineer (All Levels)" at bounding box center [224, 192] width 193 height 26
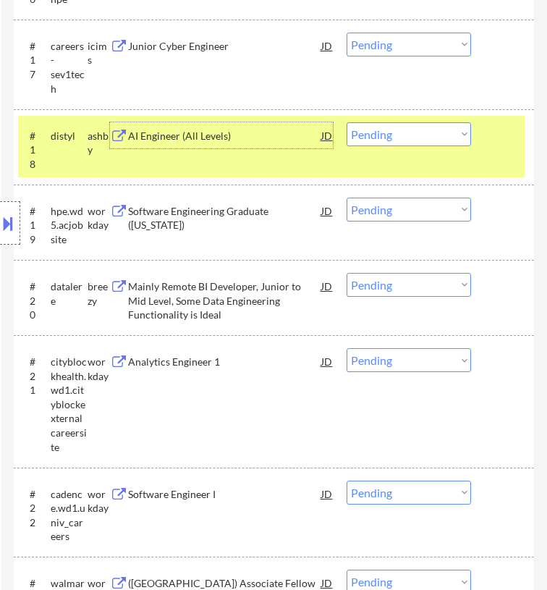
scroll to position [2098, 0]
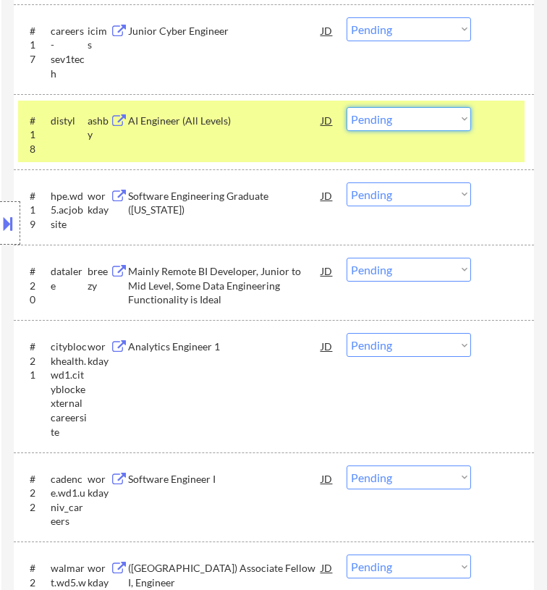
click at [425, 114] on select "Choose an option... Pending Applied Excluded (Questions) Excluded (Expired) Exc…" at bounding box center [409, 119] width 124 height 24
click at [347, 107] on select "Choose an option... Pending Applied Excluded (Questions) Excluded (Expired) Exc…" at bounding box center [409, 119] width 124 height 24
select select ""pending""
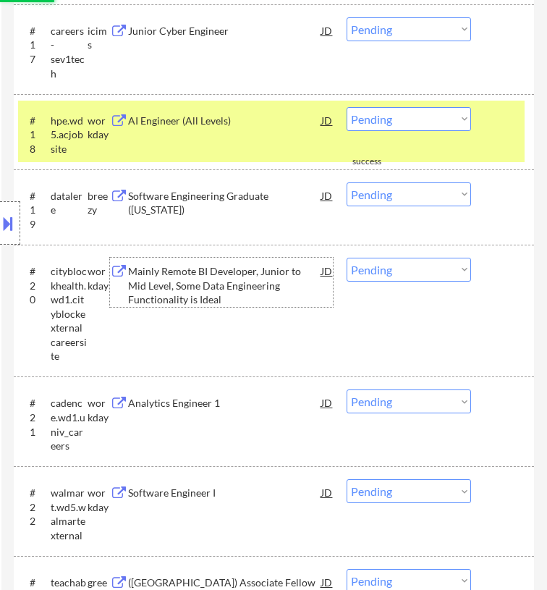
click at [264, 278] on div "Mainly Remote BI Developer, Junior to Mid Level, Some Data Engineering Function…" at bounding box center [224, 285] width 193 height 43
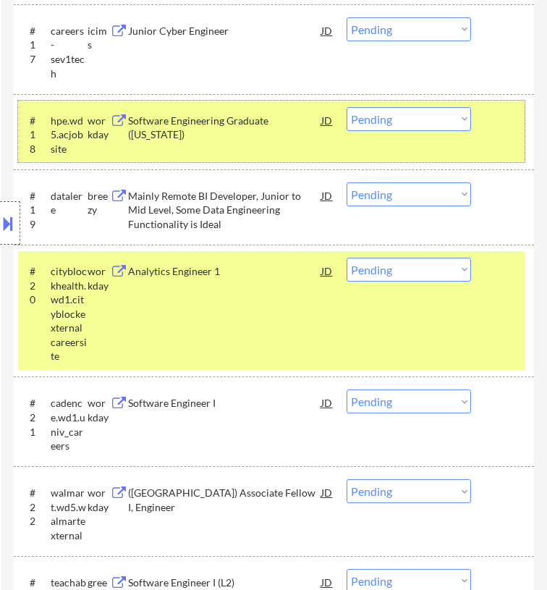
click at [493, 117] on div at bounding box center [504, 120] width 25 height 26
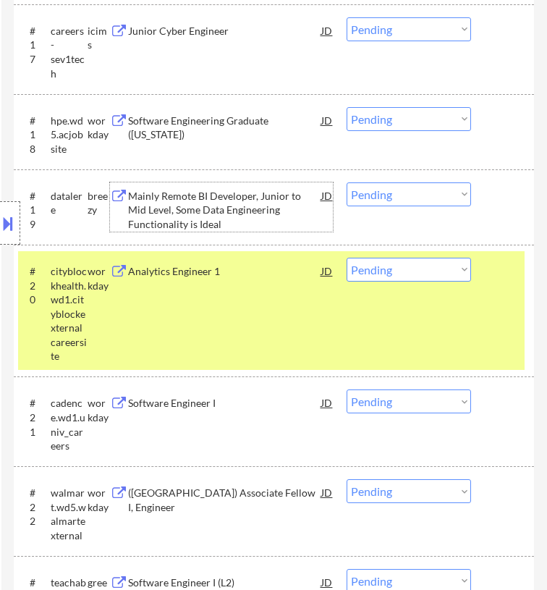
click at [270, 195] on div "Mainly Remote BI Developer, Junior to Mid Level, Some Data Engineering Function…" at bounding box center [224, 210] width 193 height 43
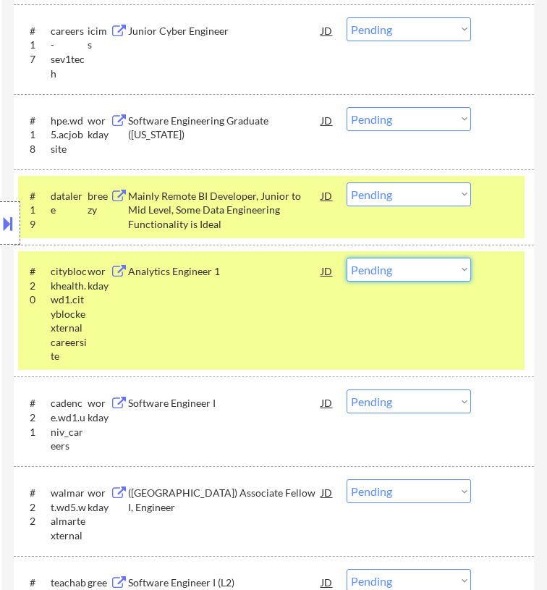
click at [469, 268] on select "Choose an option... Pending Applied Excluded (Questions) Excluded (Expired) Exc…" at bounding box center [409, 270] width 124 height 24
click at [347, 258] on select "Choose an option... Pending Applied Excluded (Questions) Excluded (Expired) Exc…" at bounding box center [409, 270] width 124 height 24
select select ""pending""
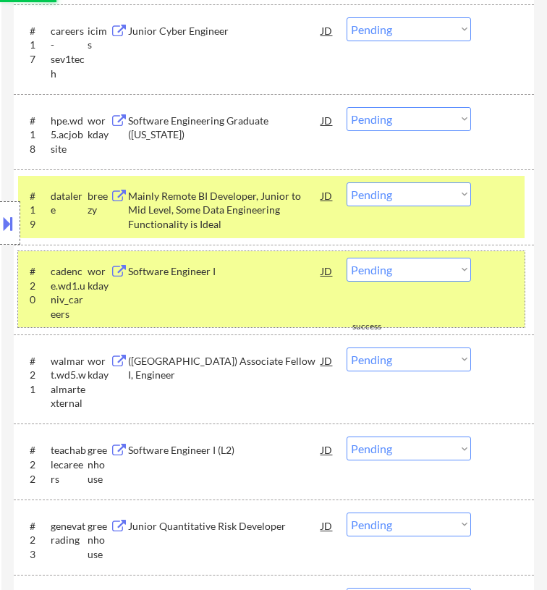
click at [507, 291] on div "#20 cadence.wd1.univ_careers workday Software Engineer I JD warning_amber Choos…" at bounding box center [271, 289] width 507 height 76
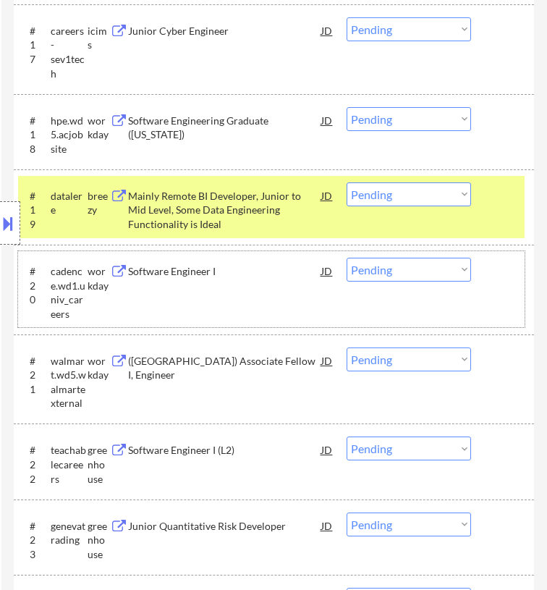
drag, startPoint x: 465, startPoint y: 192, endPoint x: 464, endPoint y: 203, distance: 11.7
click at [465, 192] on select "Choose an option... Pending Applied Excluded (Questions) Excluded (Expired) Exc…" at bounding box center [409, 194] width 124 height 24
click at [347, 182] on select "Choose an option... Pending Applied Excluded (Questions) Excluded (Expired) Exc…" at bounding box center [409, 194] width 124 height 24
select select ""pending""
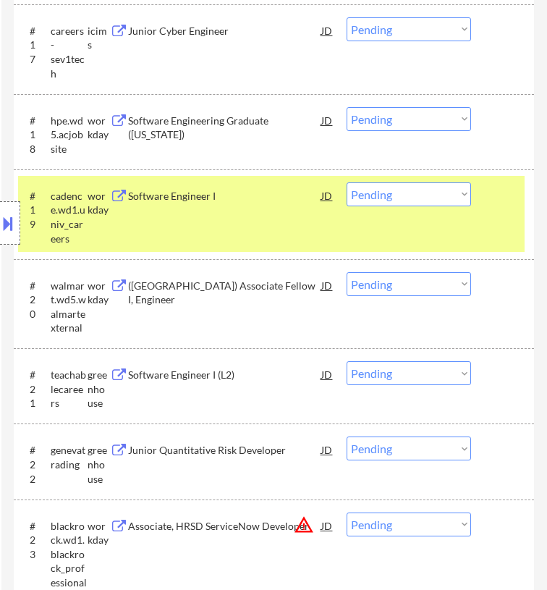
click at [495, 206] on div at bounding box center [504, 195] width 25 height 26
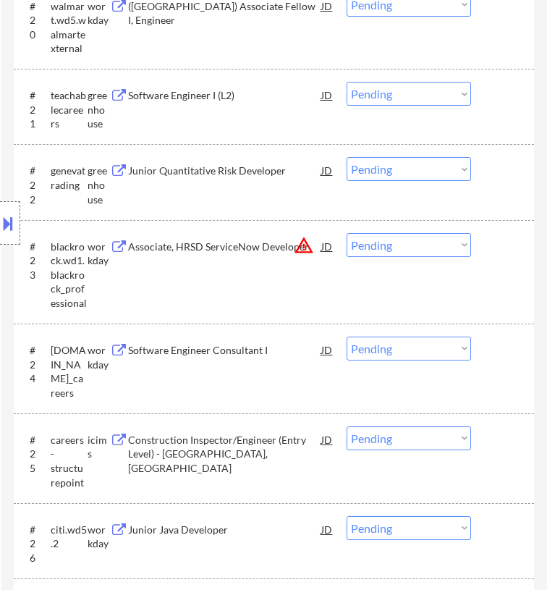
scroll to position [2388, 0]
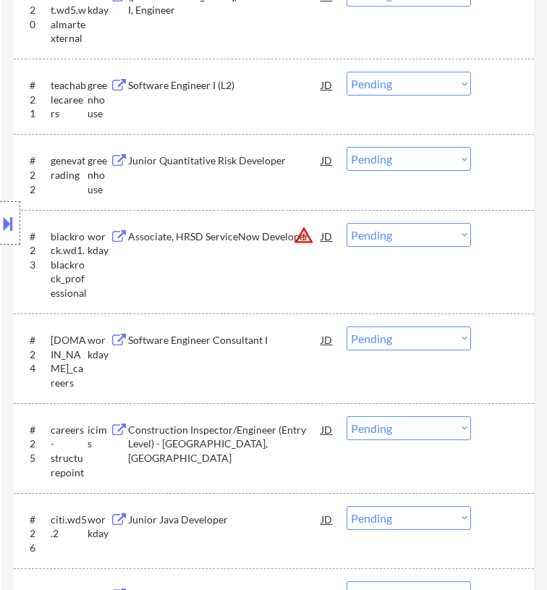
click at [245, 97] on div "Location Inclusions: country:[GEOGRAPHIC_DATA]" at bounding box center [129, 223] width 259 height 268
click at [280, 96] on div "Software Engineer I (L2)" at bounding box center [224, 85] width 193 height 26
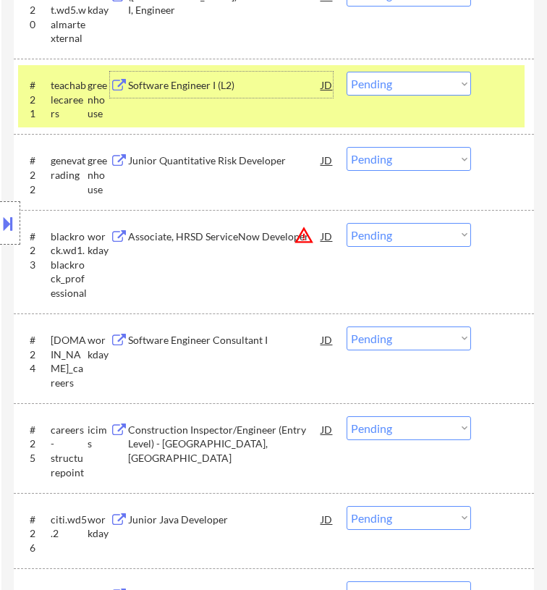
click at [441, 81] on select "Choose an option... Pending Applied Excluded (Questions) Excluded (Expired) Exc…" at bounding box center [409, 84] width 124 height 24
click at [347, 72] on select "Choose an option... Pending Applied Excluded (Questions) Excluded (Expired) Exc…" at bounding box center [409, 84] width 124 height 24
select select ""pending""
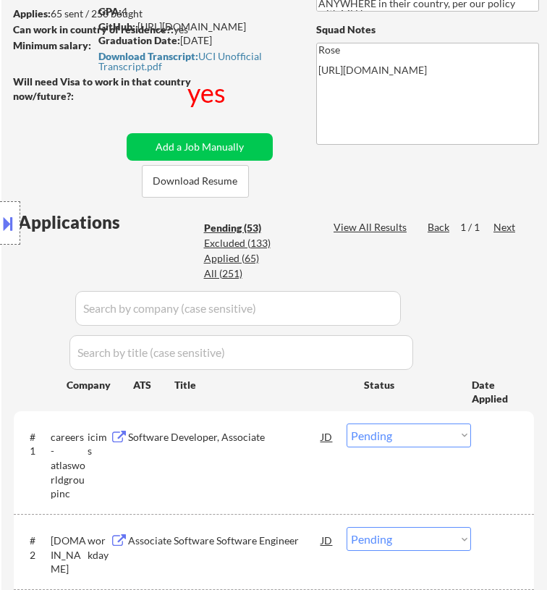
scroll to position [289, 0]
